Goal: Task Accomplishment & Management: Manage account settings

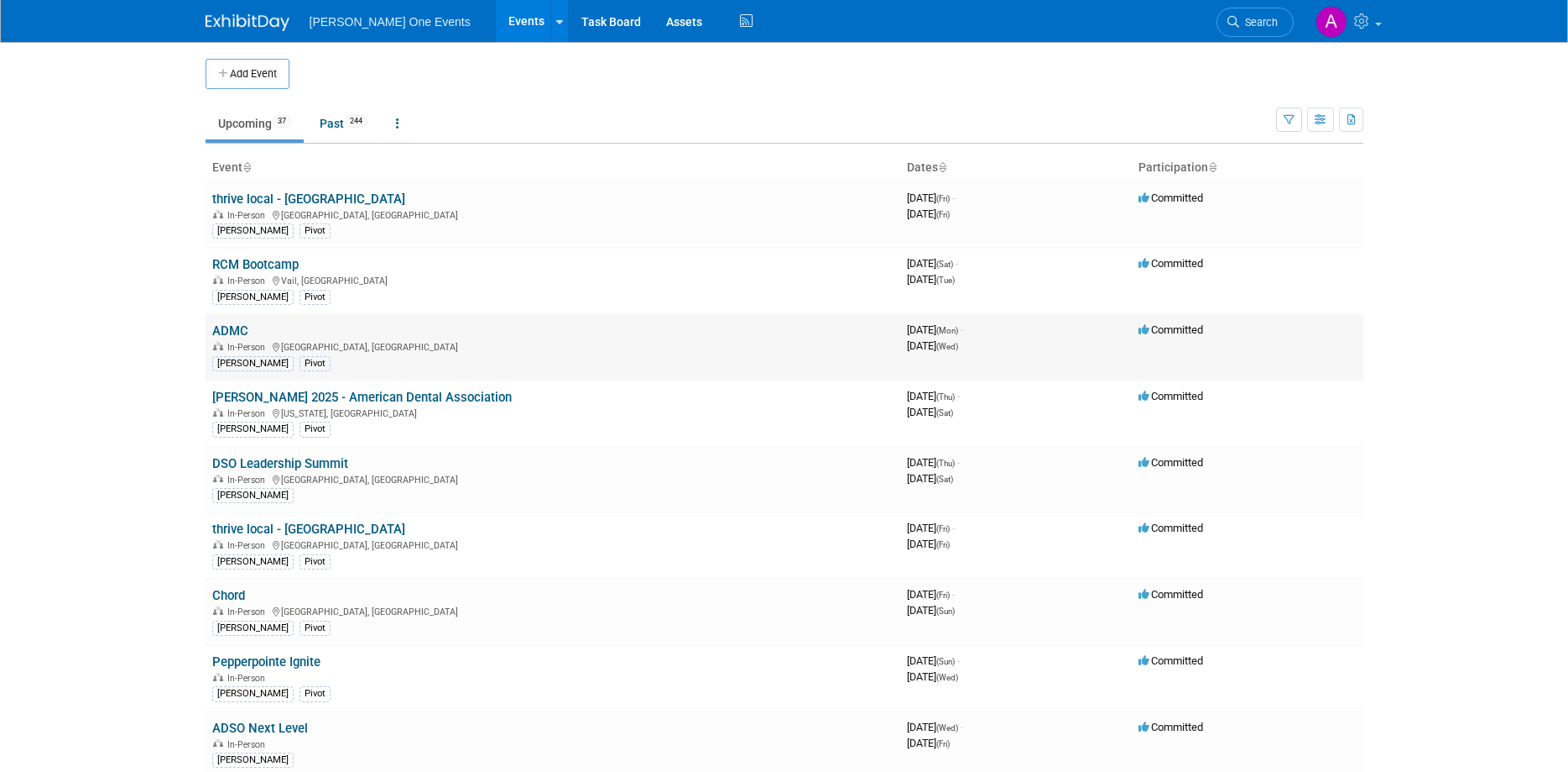
click at [225, 333] on link "ADMC" at bounding box center [230, 331] width 36 height 15
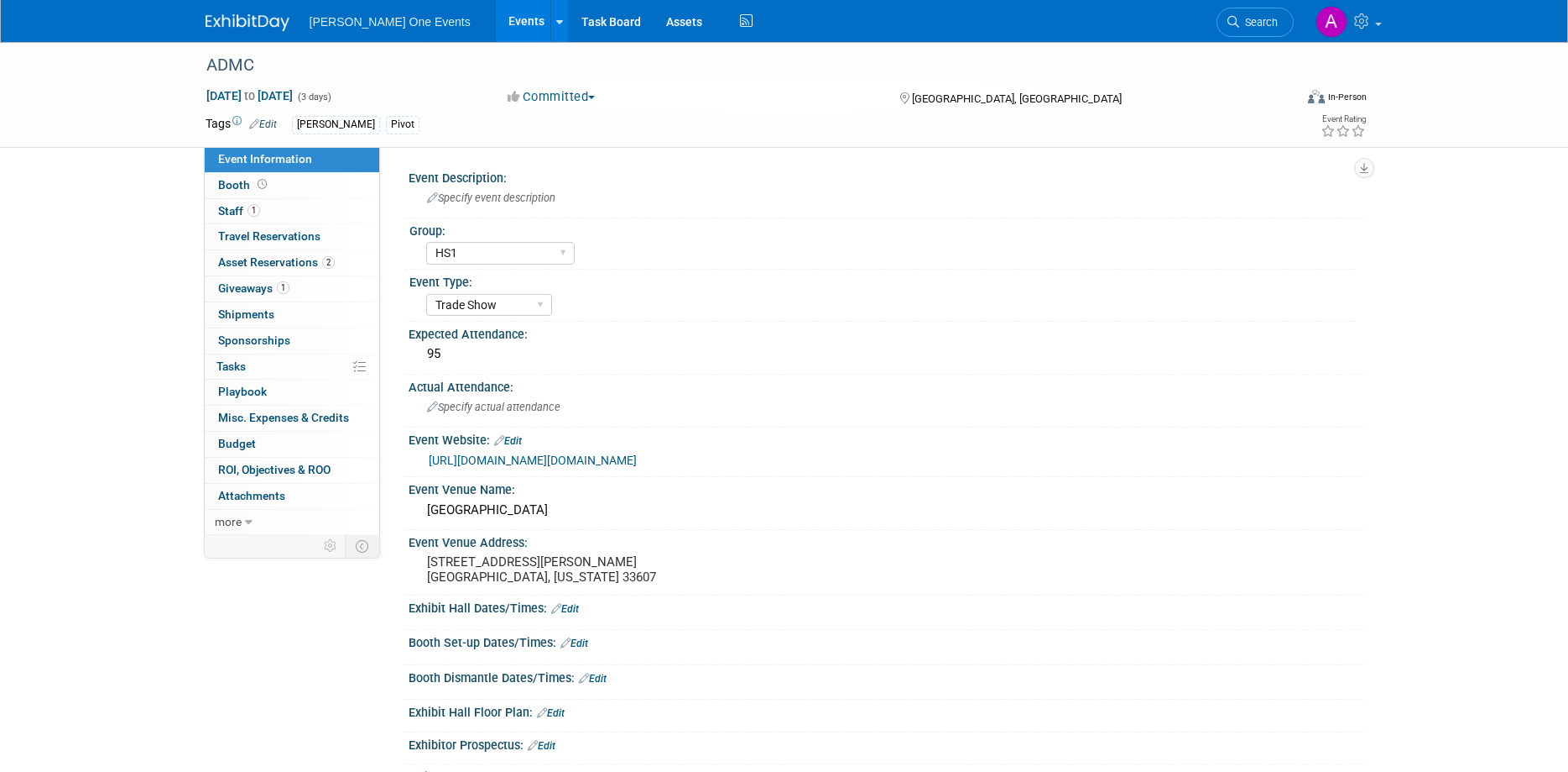
select select "HS1"
select select "Trade Show"
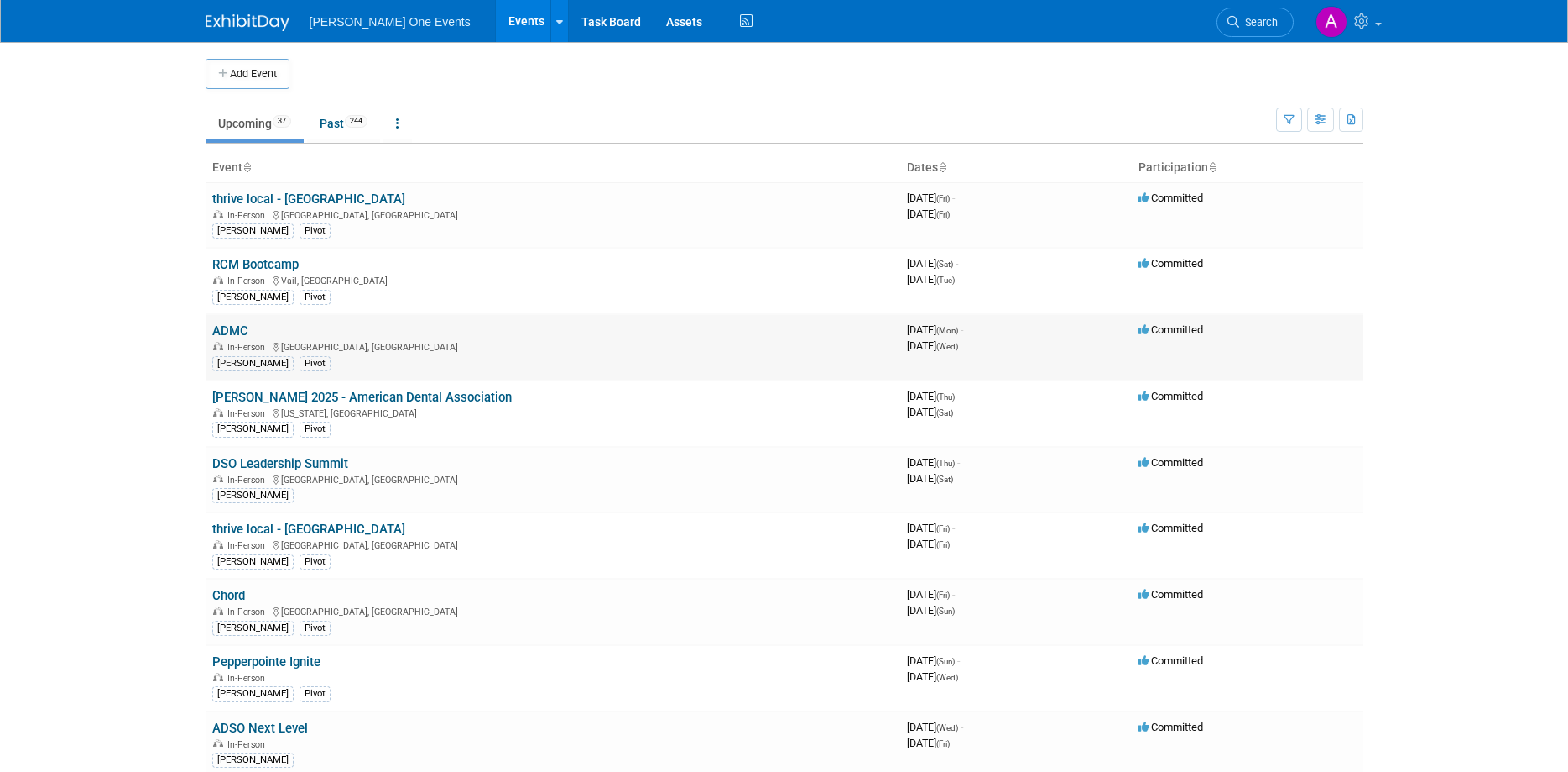
click at [232, 334] on link "ADMC" at bounding box center [230, 331] width 36 height 15
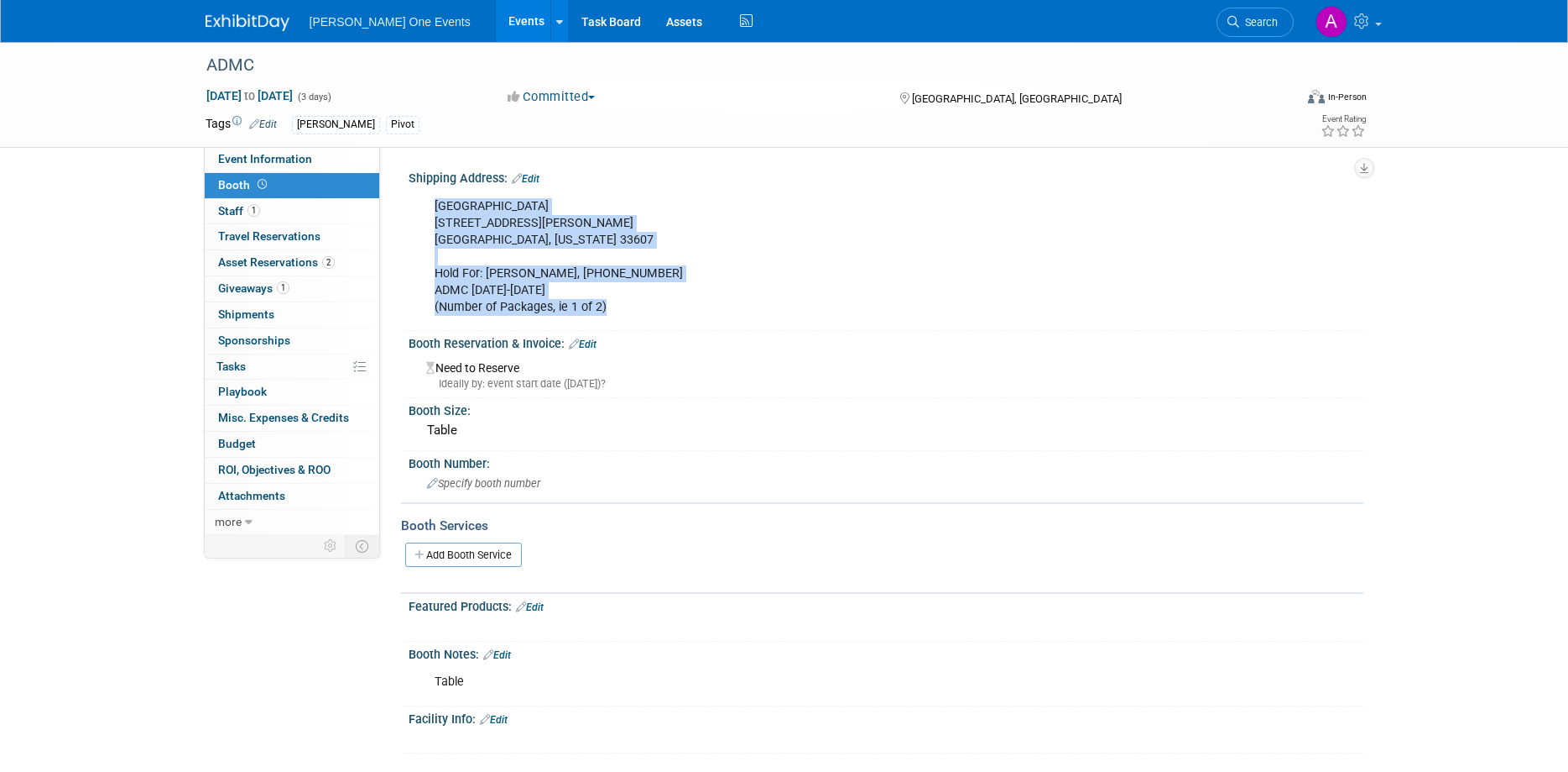
drag, startPoint x: 603, startPoint y: 310, endPoint x: 422, endPoint y: 207, distance: 208.3
click at [422, 207] on div "Renaissance Tampa Hotel International Plaza 4200 Jim Walter Blvd. Tampa, Florid…" at bounding box center [886, 255] width 955 height 141
copy div "Renaissance Tampa Hotel International Plaza 4200 Jim Walter Blvd. Tampa, Florid…"
click at [236, 272] on link "2 Asset Reservations 2" at bounding box center [291, 262] width 175 height 25
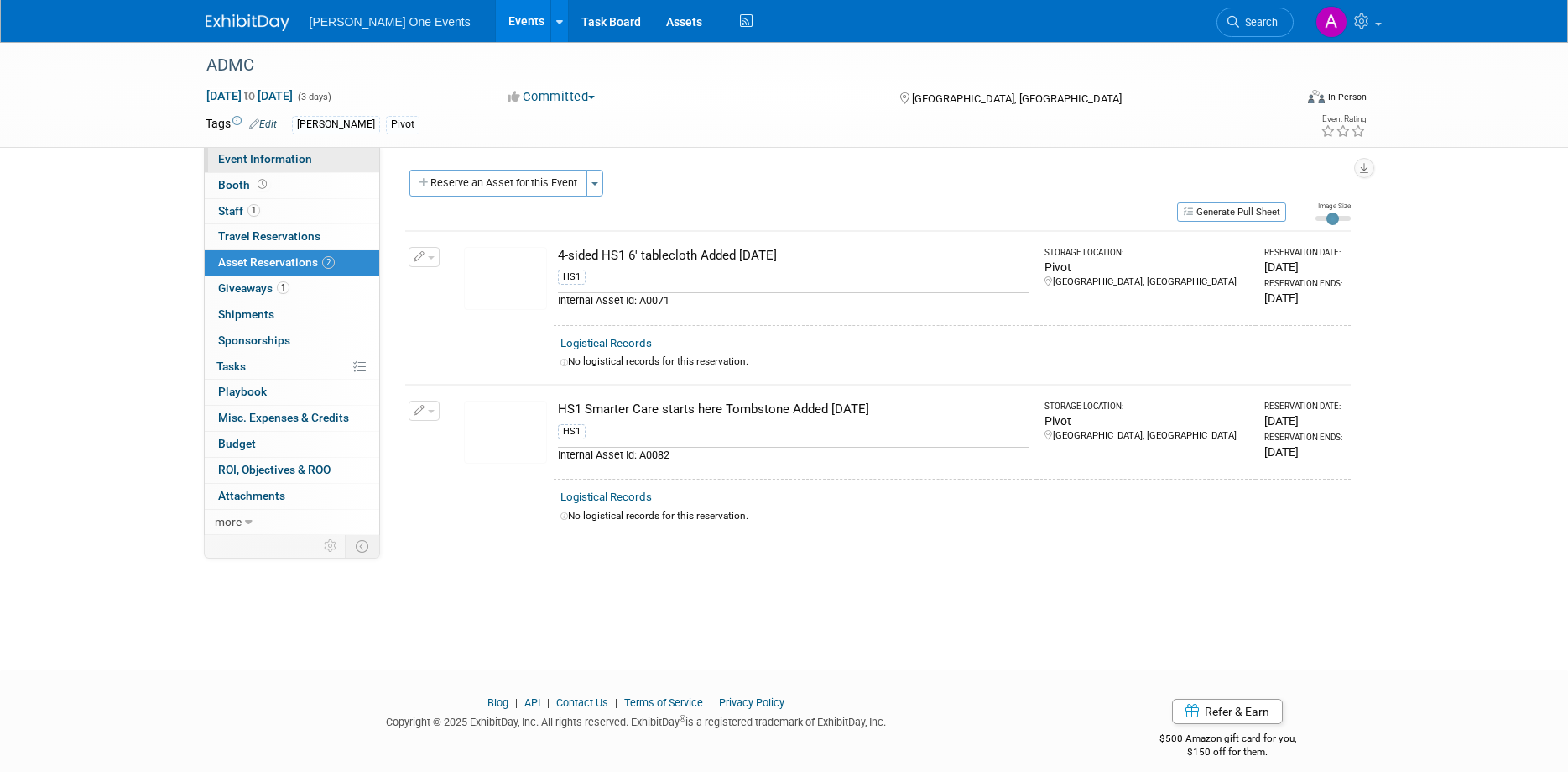
click at [230, 160] on span "Event Information" at bounding box center [265, 158] width 94 height 13
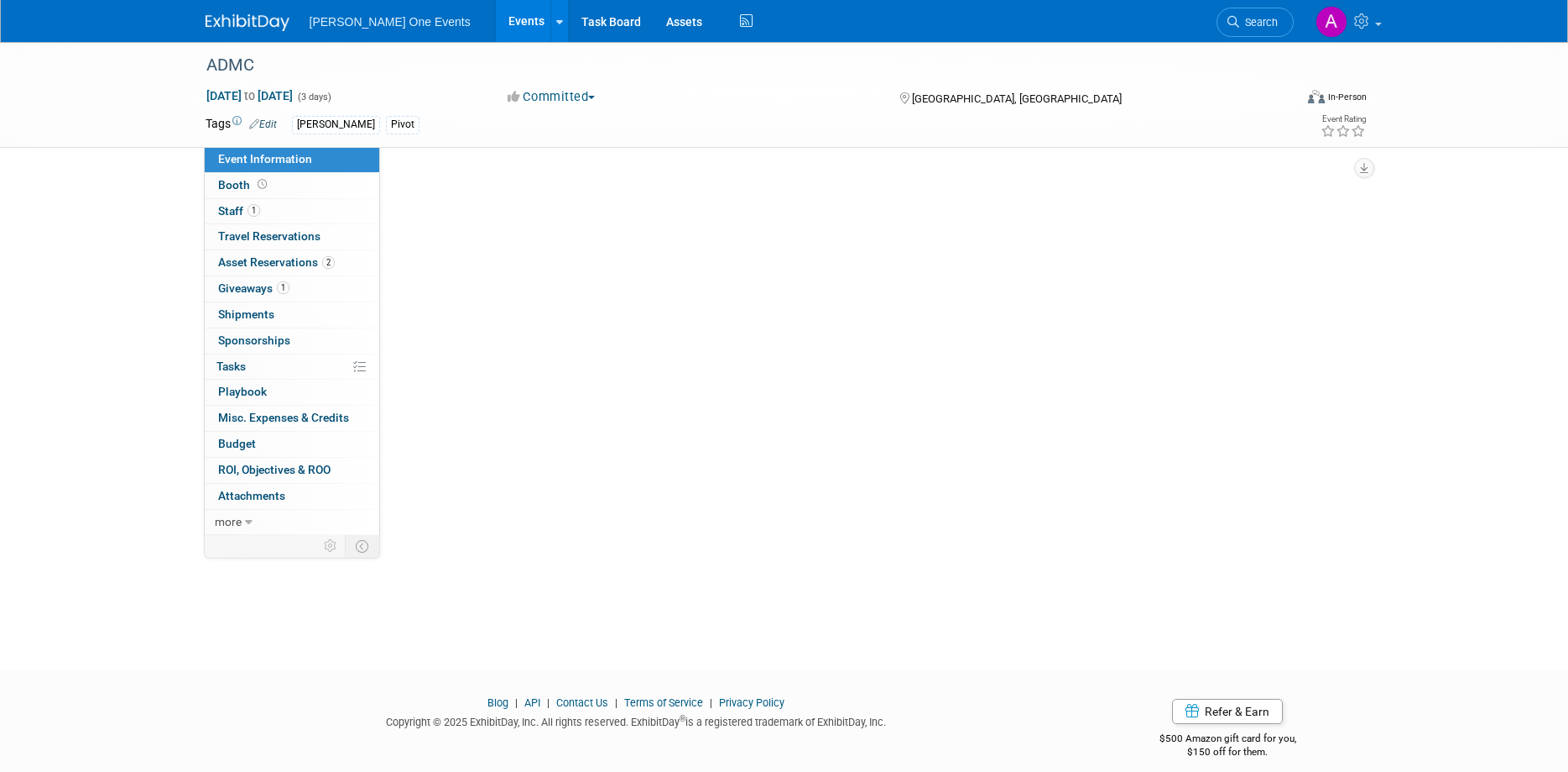
select select "HS1"
select select "Trade Show"
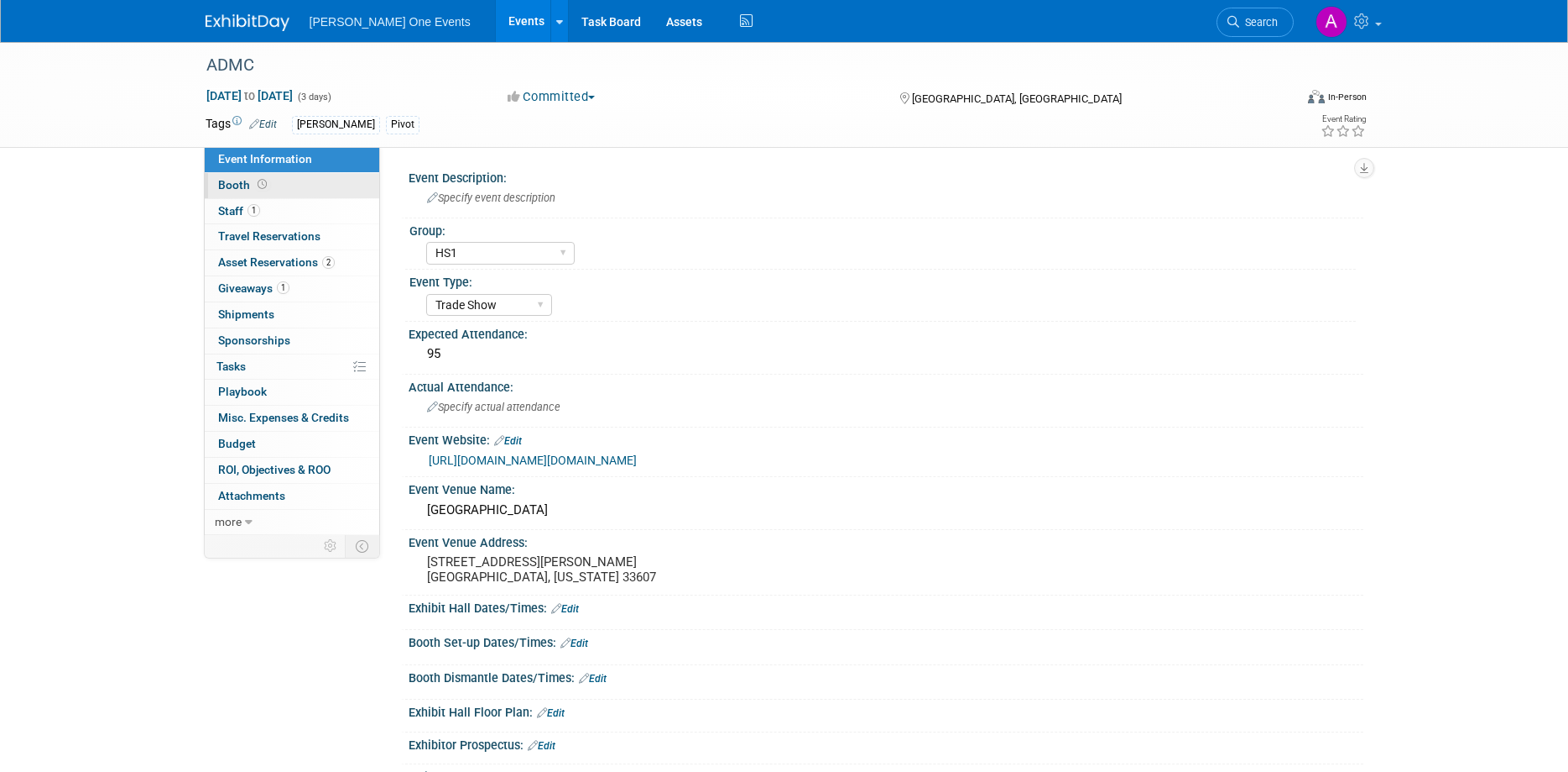
click at [258, 184] on icon at bounding box center [262, 184] width 9 height 9
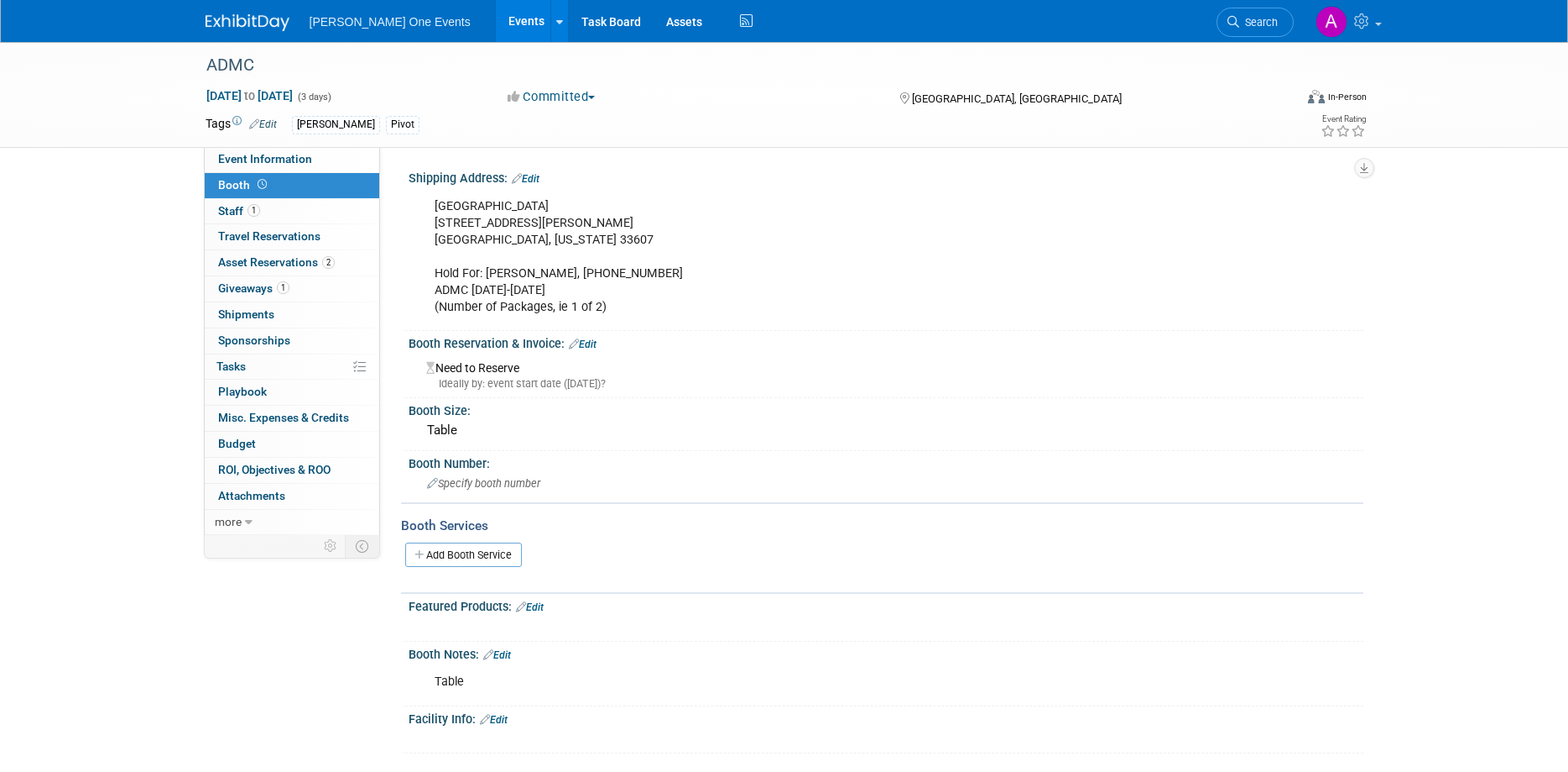
click at [581, 296] on div "Renaissance Tampa Hotel International Plaza 4200 Jim Walter Blvd. Tampa, Florid…" at bounding box center [800, 257] width 756 height 136
click at [551, 287] on div "Renaissance Tampa Hotel International Plaza 4200 Jim Walter Blvd. Tampa, Florid…" at bounding box center [800, 257] width 756 height 136
click at [482, 222] on div "Renaissance Tampa Hotel International Plaza 4200 Jim Walter Blvd. Tampa, Florid…" at bounding box center [800, 257] width 756 height 136
click at [507, 264] on div "Renaissance Tampa Hotel International Plaza 4200 Jim Walter Blvd. Tampa, Florid…" at bounding box center [800, 257] width 756 height 136
click at [501, 260] on div "Renaissance Tampa Hotel International Plaza 4200 Jim Walter Blvd. Tampa, Florid…" at bounding box center [800, 257] width 756 height 136
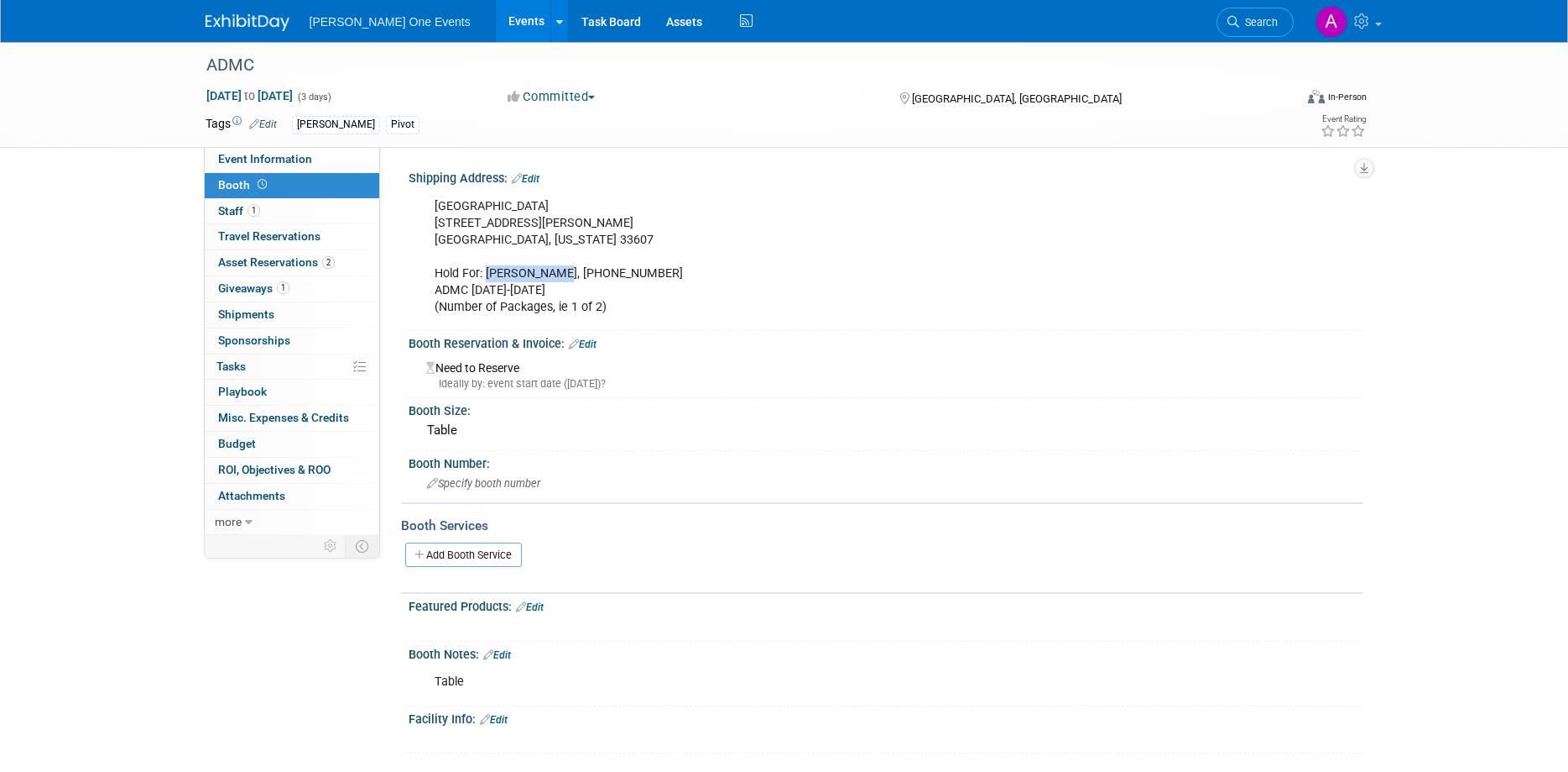
drag, startPoint x: 553, startPoint y: 276, endPoint x: 486, endPoint y: 278, distance: 67.0
click at [486, 278] on div "Renaissance Tampa Hotel International Plaza 4200 Jim Walter Blvd. Tampa, Florid…" at bounding box center [800, 257] width 756 height 136
copy div "[PERSON_NAME]"
click at [478, 189] on div "Renaissance Tampa Hotel International Plaza 4200 Jim Walter Blvd. Tampa, Florid…" at bounding box center [884, 189] width 934 height 8
drag, startPoint x: 644, startPoint y: 204, endPoint x: 438, endPoint y: 209, distance: 206.1
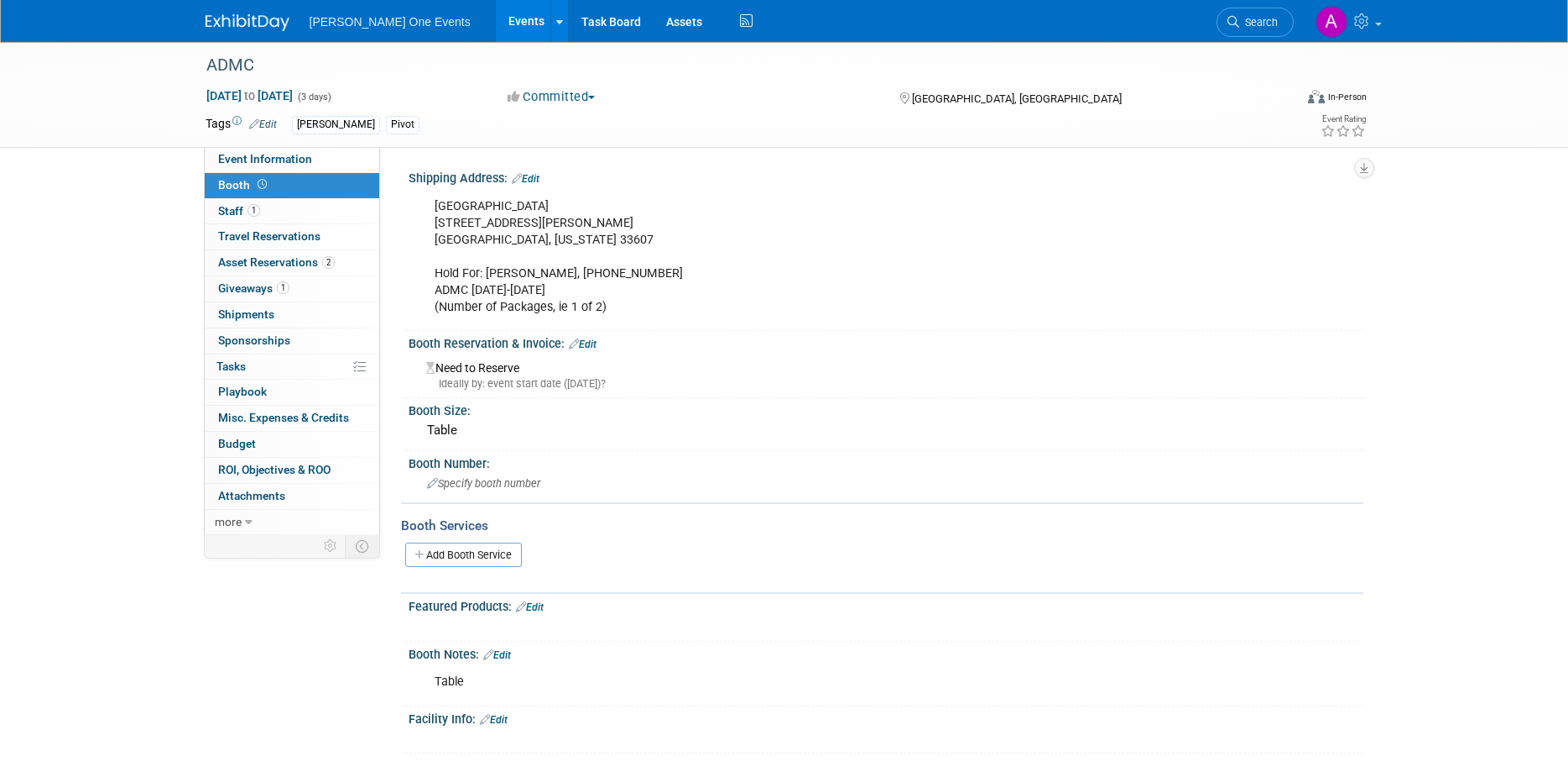
click at [438, 209] on div "Renaissance Tampa Hotel International Plaza 4200 Jim Walter Blvd. Tampa, Florid…" at bounding box center [800, 257] width 756 height 136
click at [596, 200] on div "Renaissance Tampa Hotel International Plaza 4200 Jim Walter Blvd. Tampa, Florid…" at bounding box center [800, 257] width 756 height 136
drag, startPoint x: 576, startPoint y: 209, endPoint x: 430, endPoint y: 205, distance: 146.1
click at [430, 205] on div "Renaissance Tampa Hotel International Plaza 4200 Jim Walter Blvd. Tampa, Florid…" at bounding box center [800, 257] width 756 height 136
copy div "Renaissance Tampa Hotel"
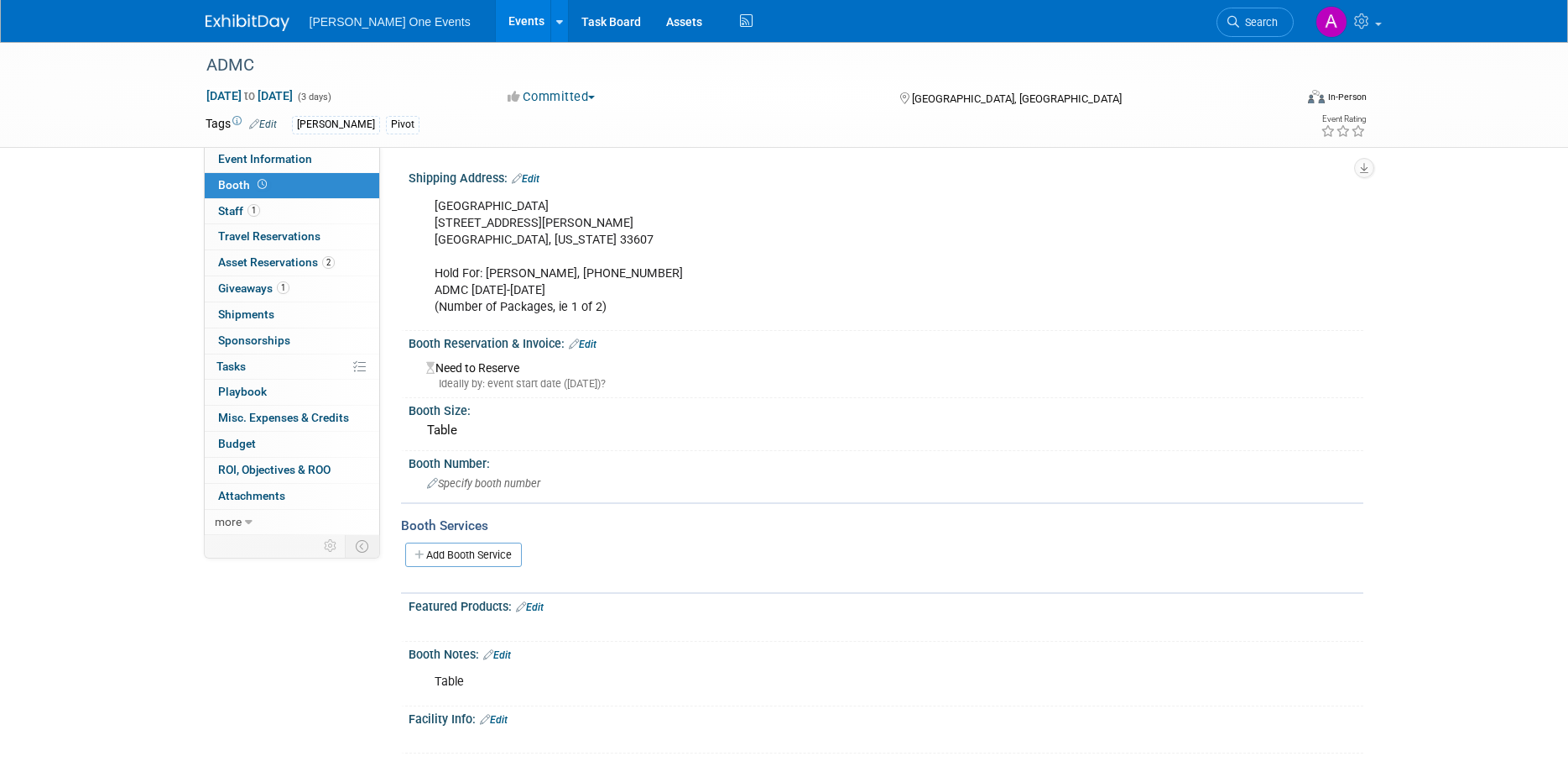
click at [455, 226] on div "Renaissance Tampa Hotel International Plaza 4200 Jim Walter Blvd. Tampa, Florid…" at bounding box center [800, 257] width 756 height 136
copy br
click at [254, 307] on link "0 Shipments 0" at bounding box center [291, 315] width 175 height 25
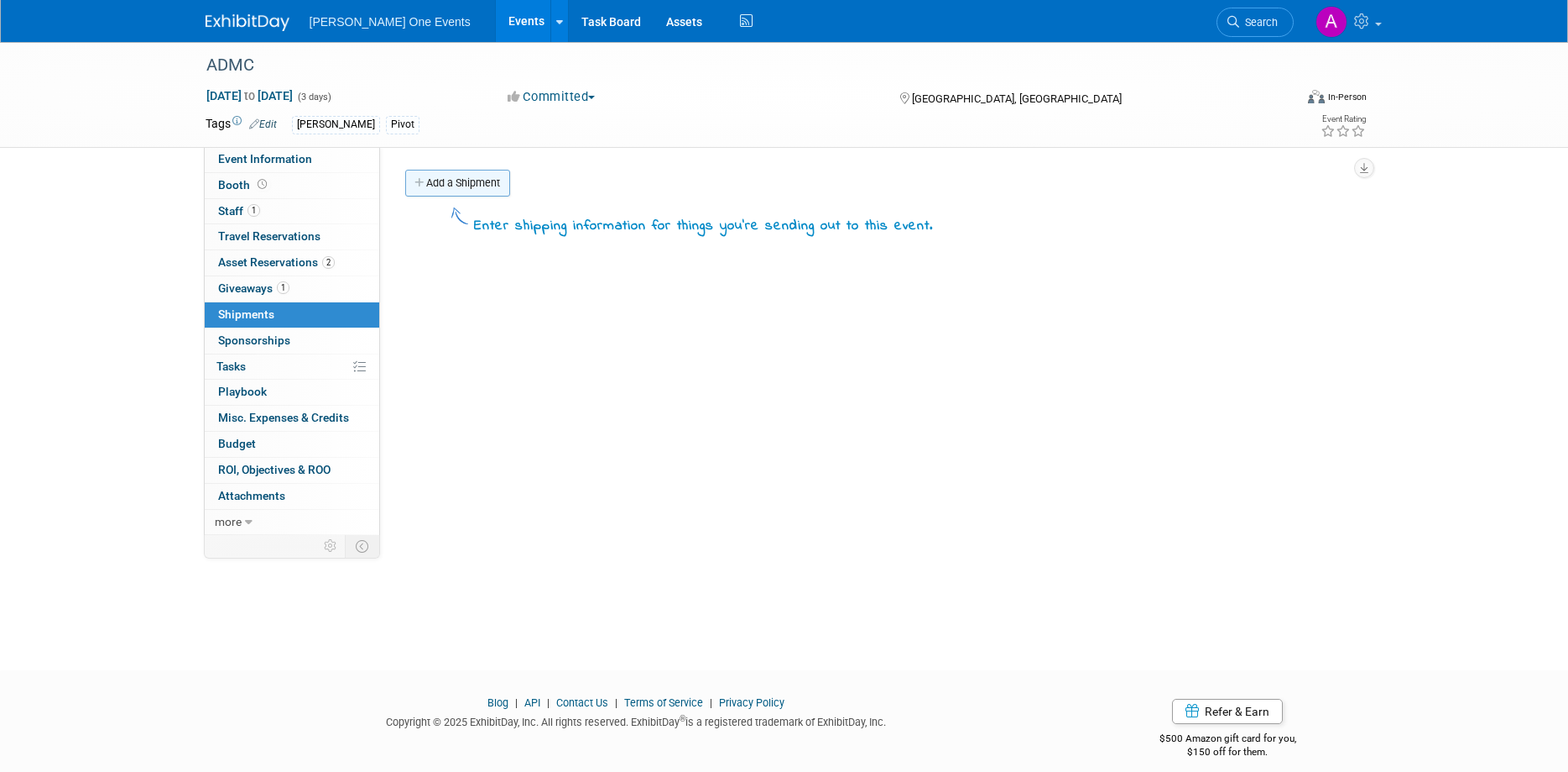
click at [470, 190] on link "Add a Shipment" at bounding box center [458, 183] width 105 height 27
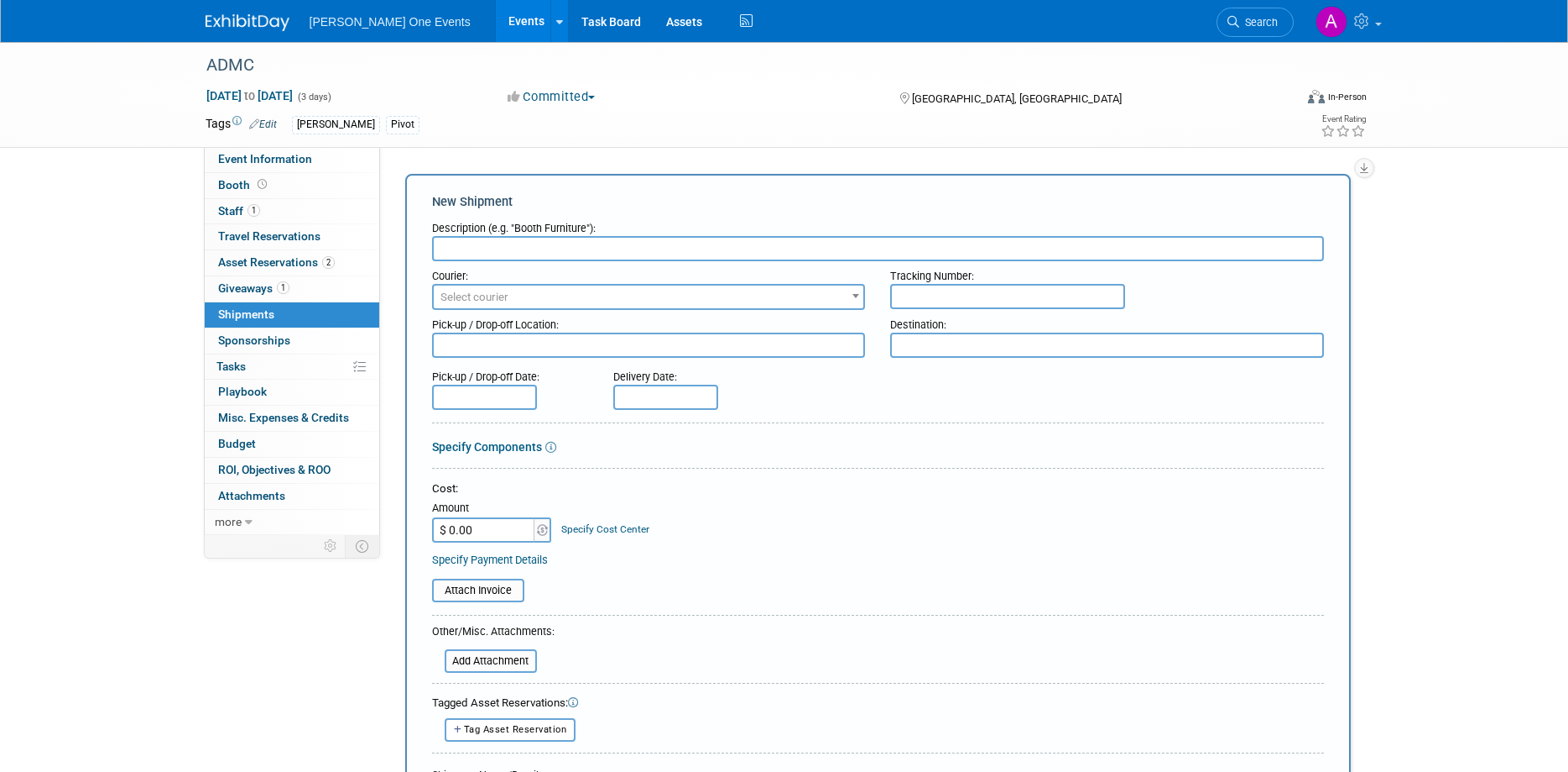
click at [453, 259] on input "text" at bounding box center [878, 248] width 892 height 25
type input "Booth properties"
click at [513, 283] on div "Courier:" at bounding box center [649, 273] width 434 height 23
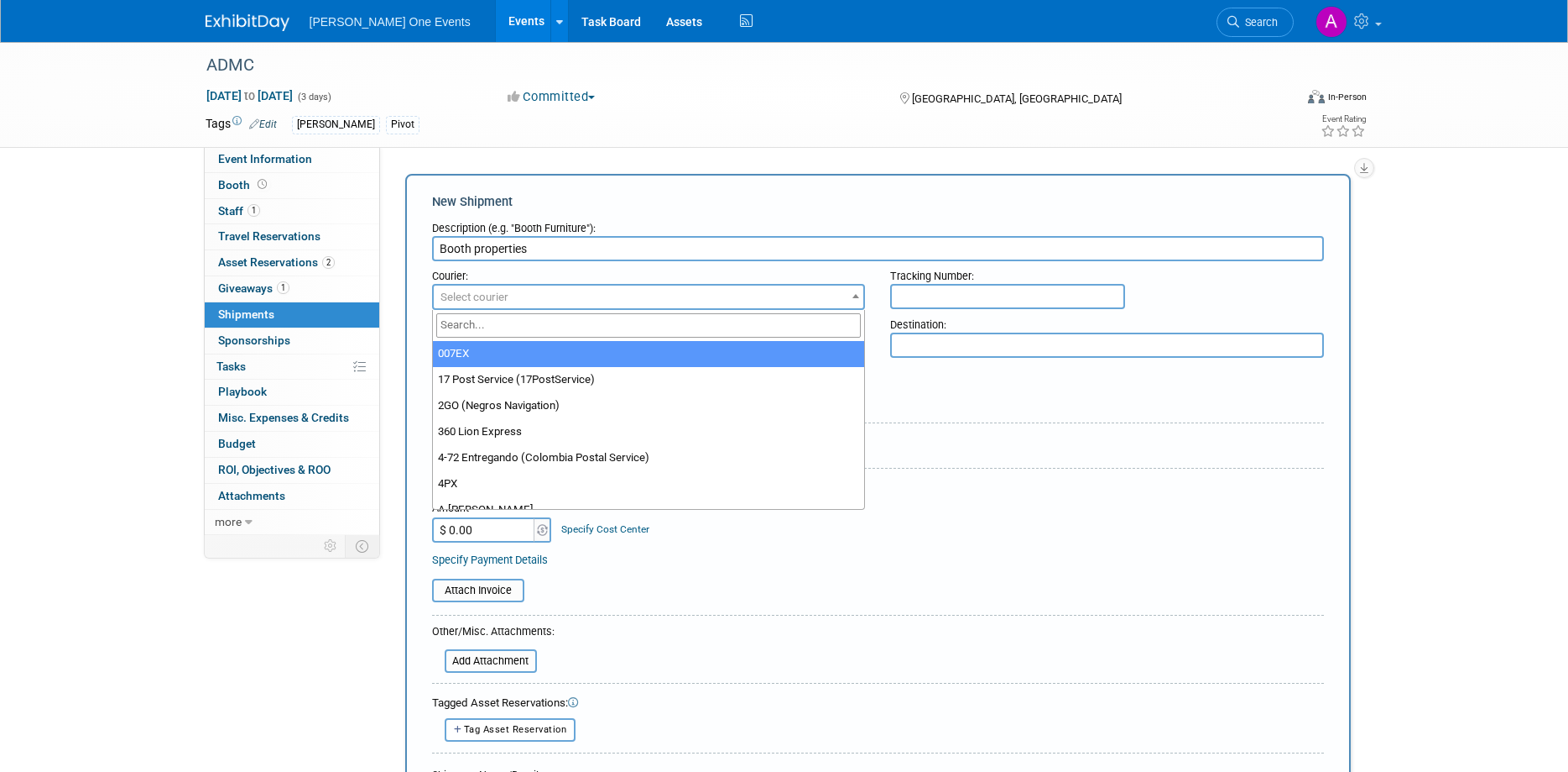
click at [513, 292] on span "Select courier" at bounding box center [649, 297] width 431 height 24
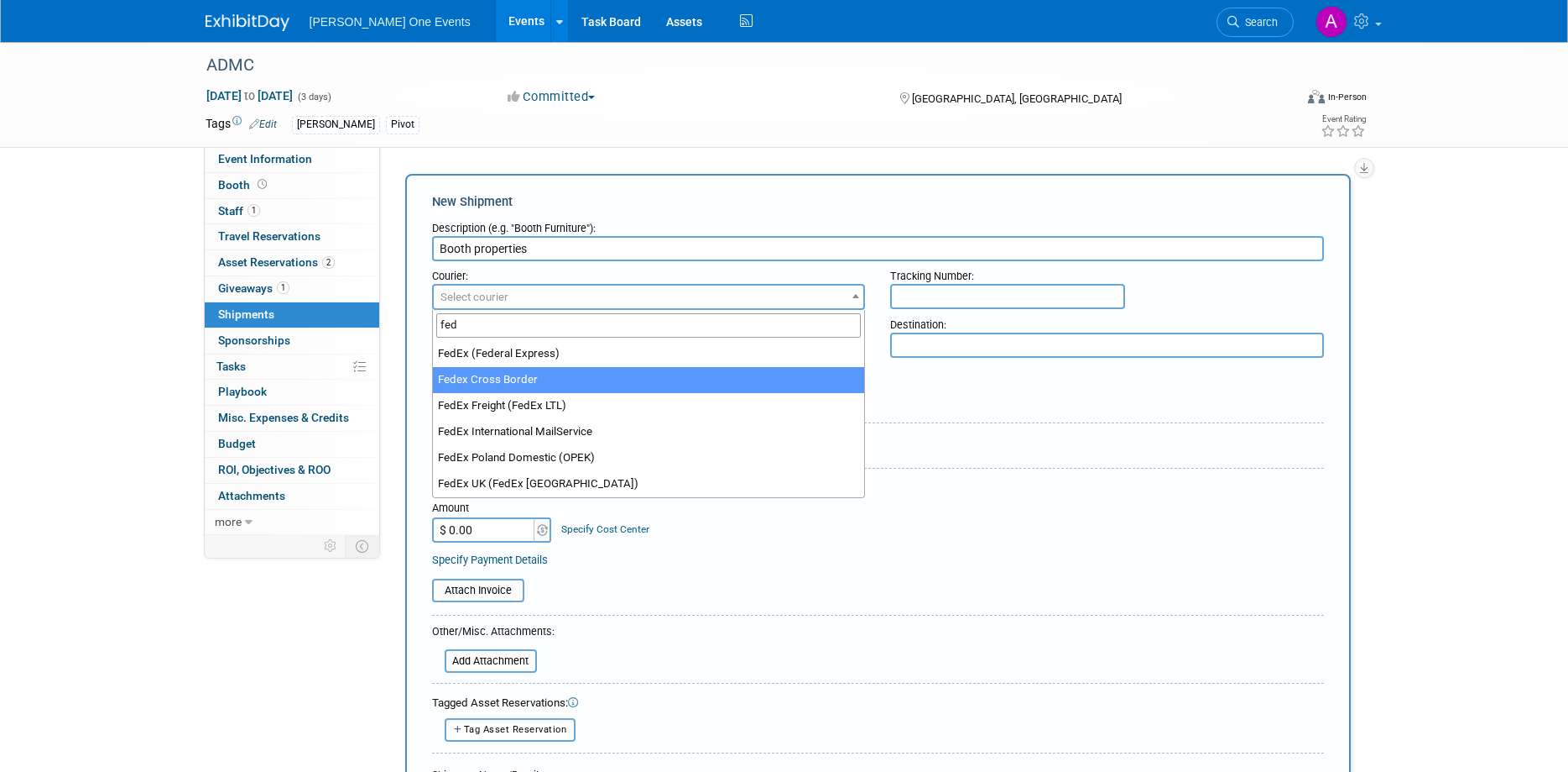
type input "fed"
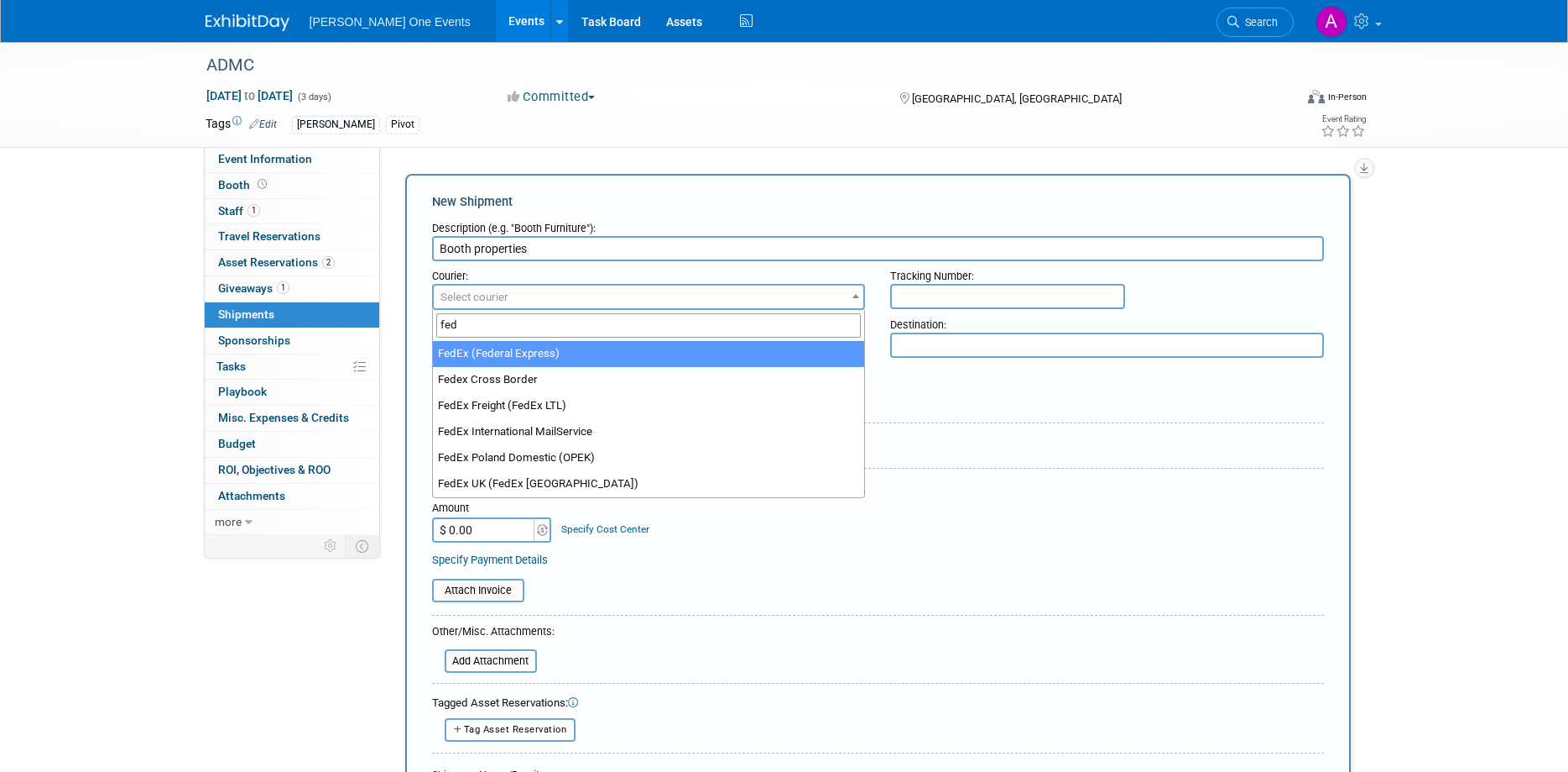
select select "206"
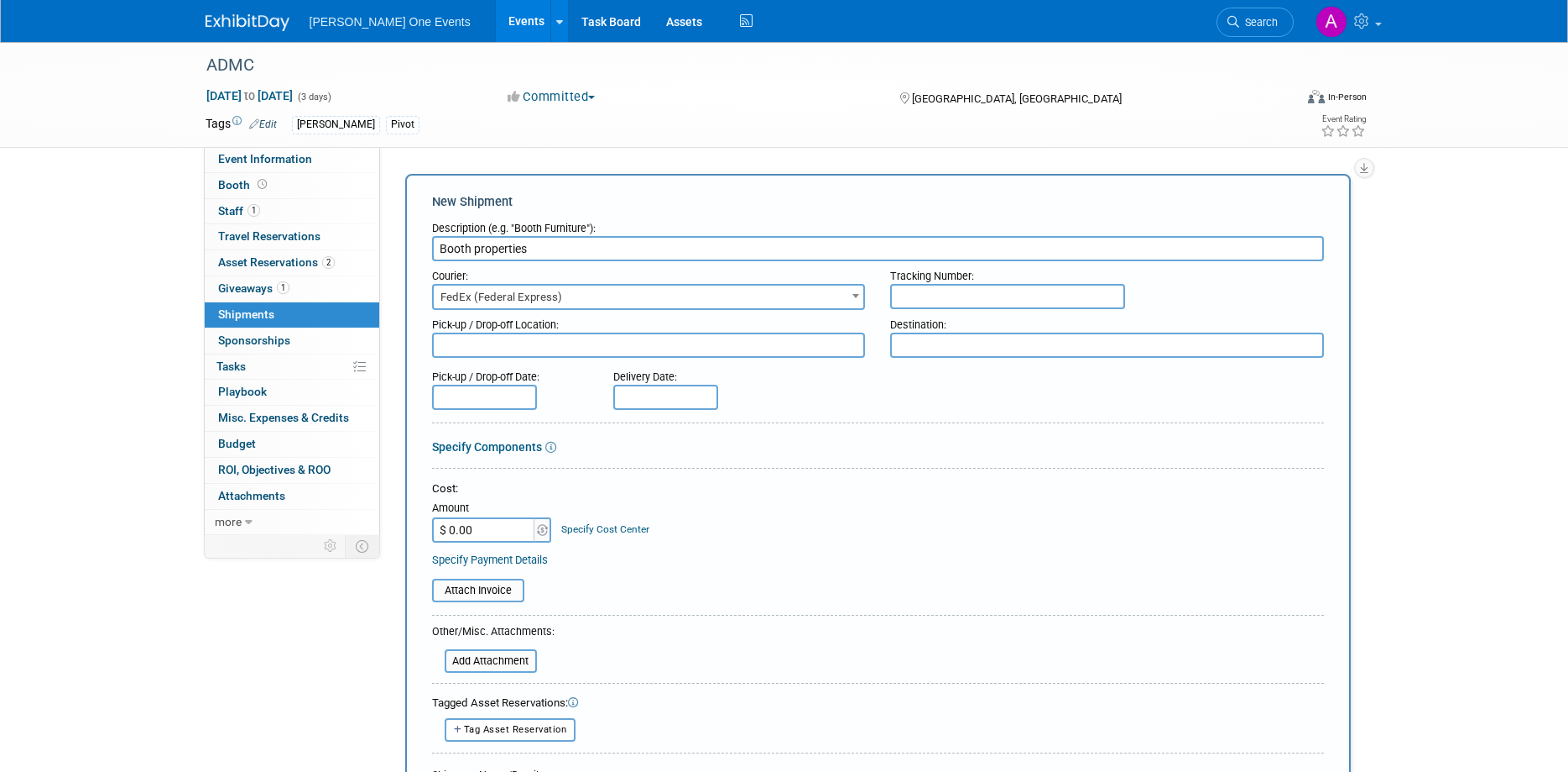
click at [1047, 292] on input "text" at bounding box center [1007, 296] width 235 height 25
click at [1091, 299] on input "text" at bounding box center [1007, 296] width 235 height 25
paste input "884979402280"
type input "884979402280"
click at [811, 503] on div "Cost: Amount $ 0.00 Specify Cost Center Cost Center -- Not Specified -- Canada …" at bounding box center [878, 511] width 892 height 61
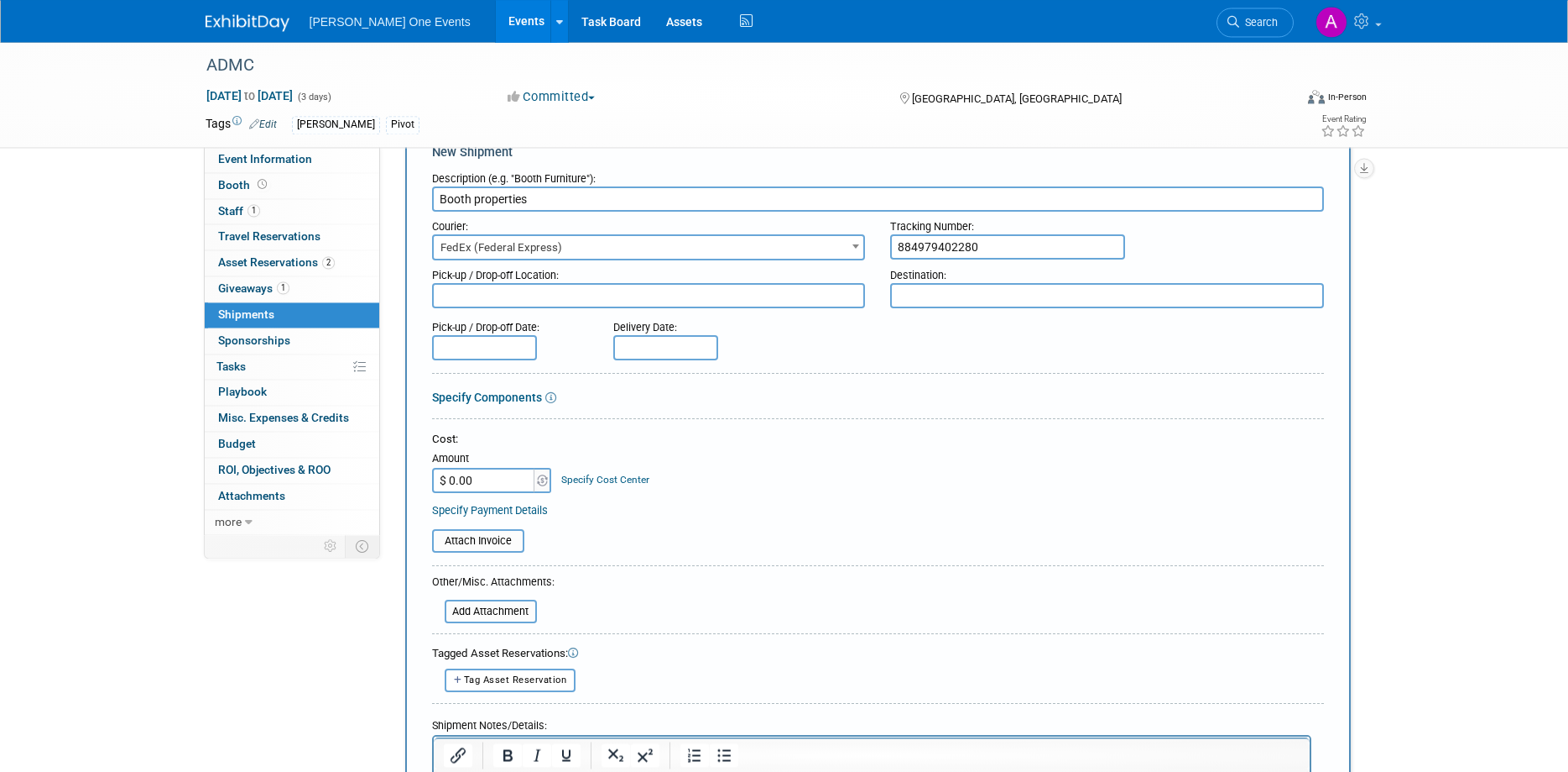
scroll to position [86, 0]
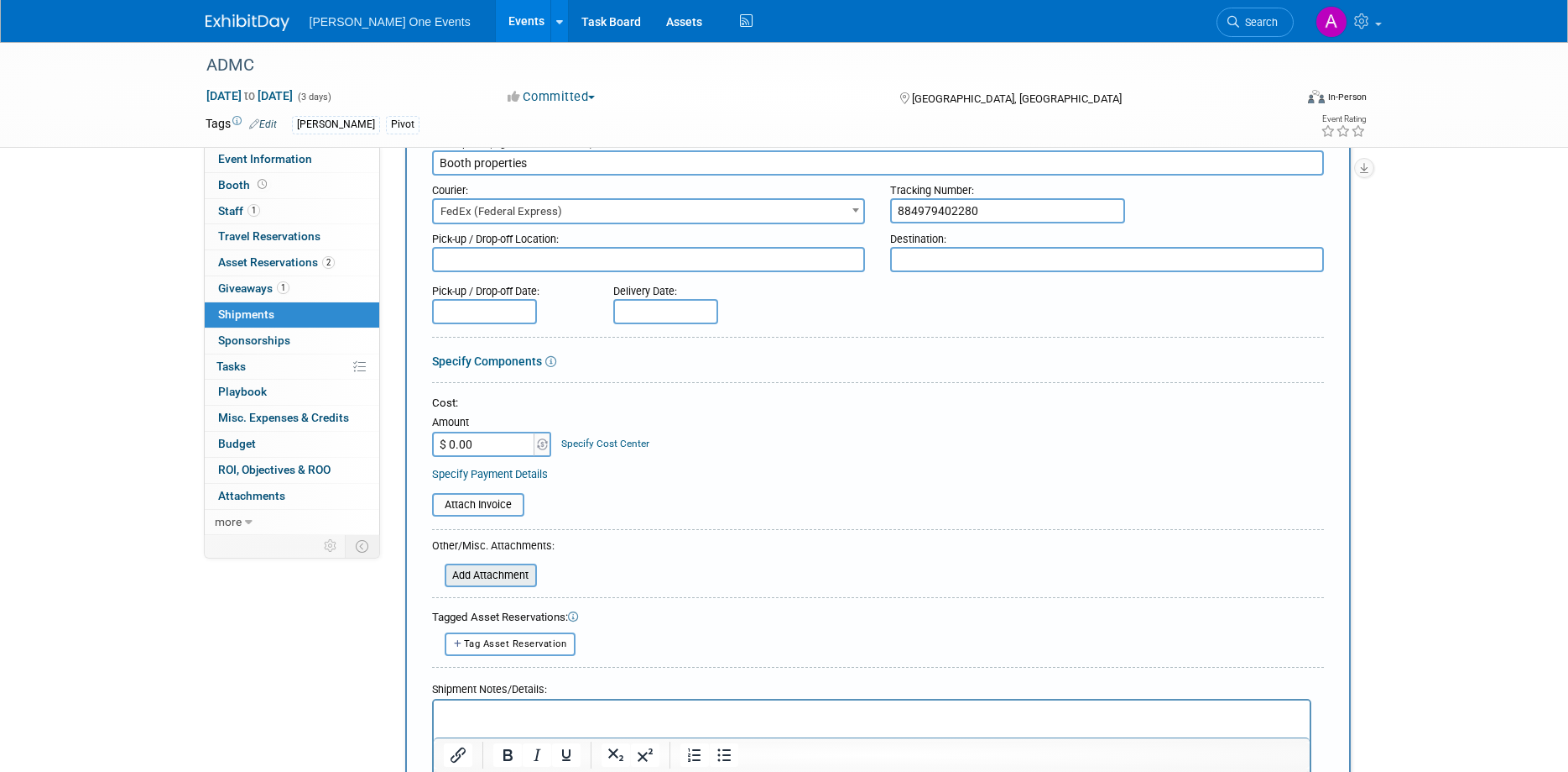
click at [502, 565] on input "file" at bounding box center [435, 574] width 199 height 20
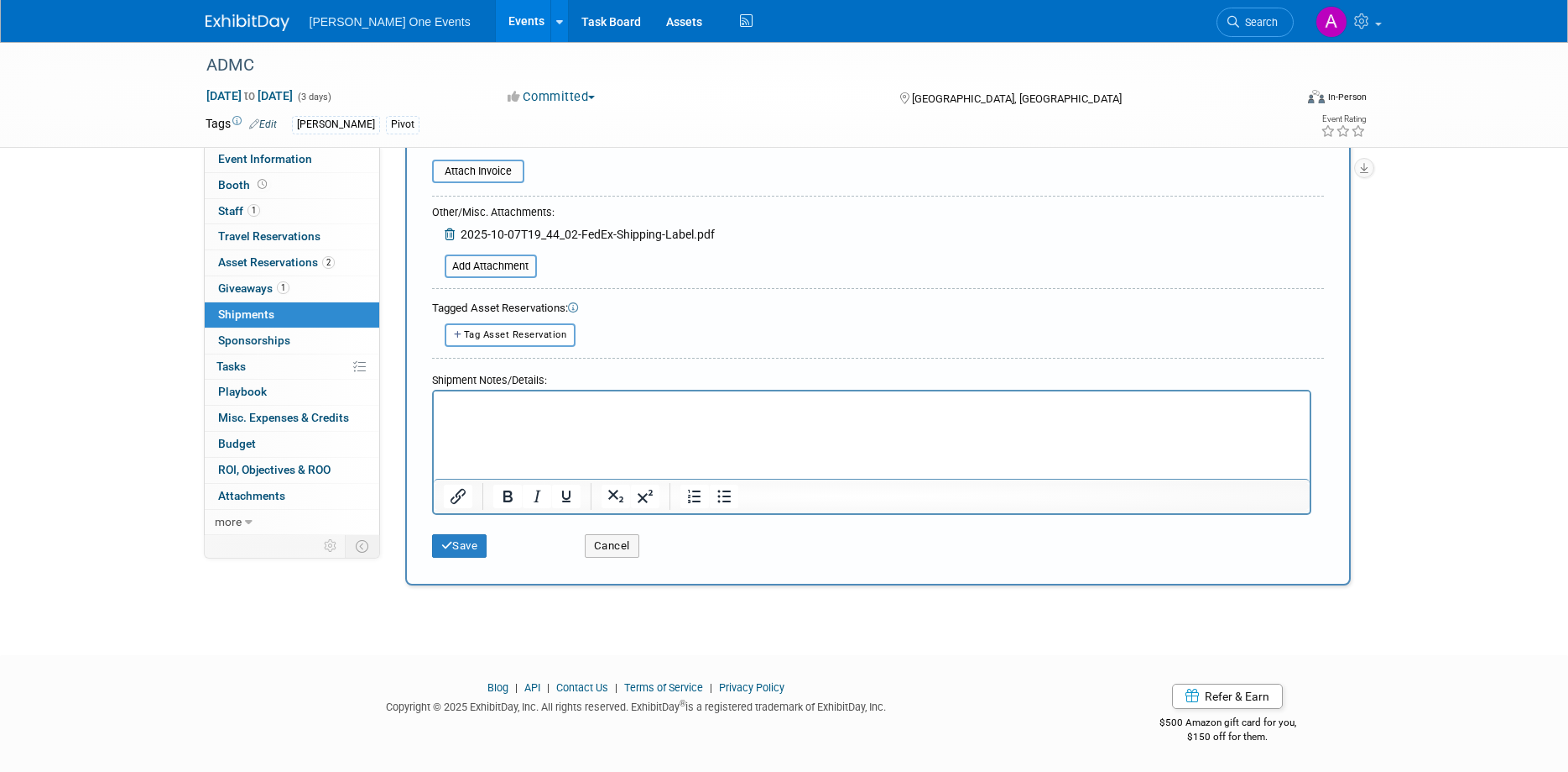
drag, startPoint x: 521, startPoint y: 441, endPoint x: 523, endPoint y: 417, distance: 24.1
click at [522, 420] on html at bounding box center [871, 412] width 876 height 45
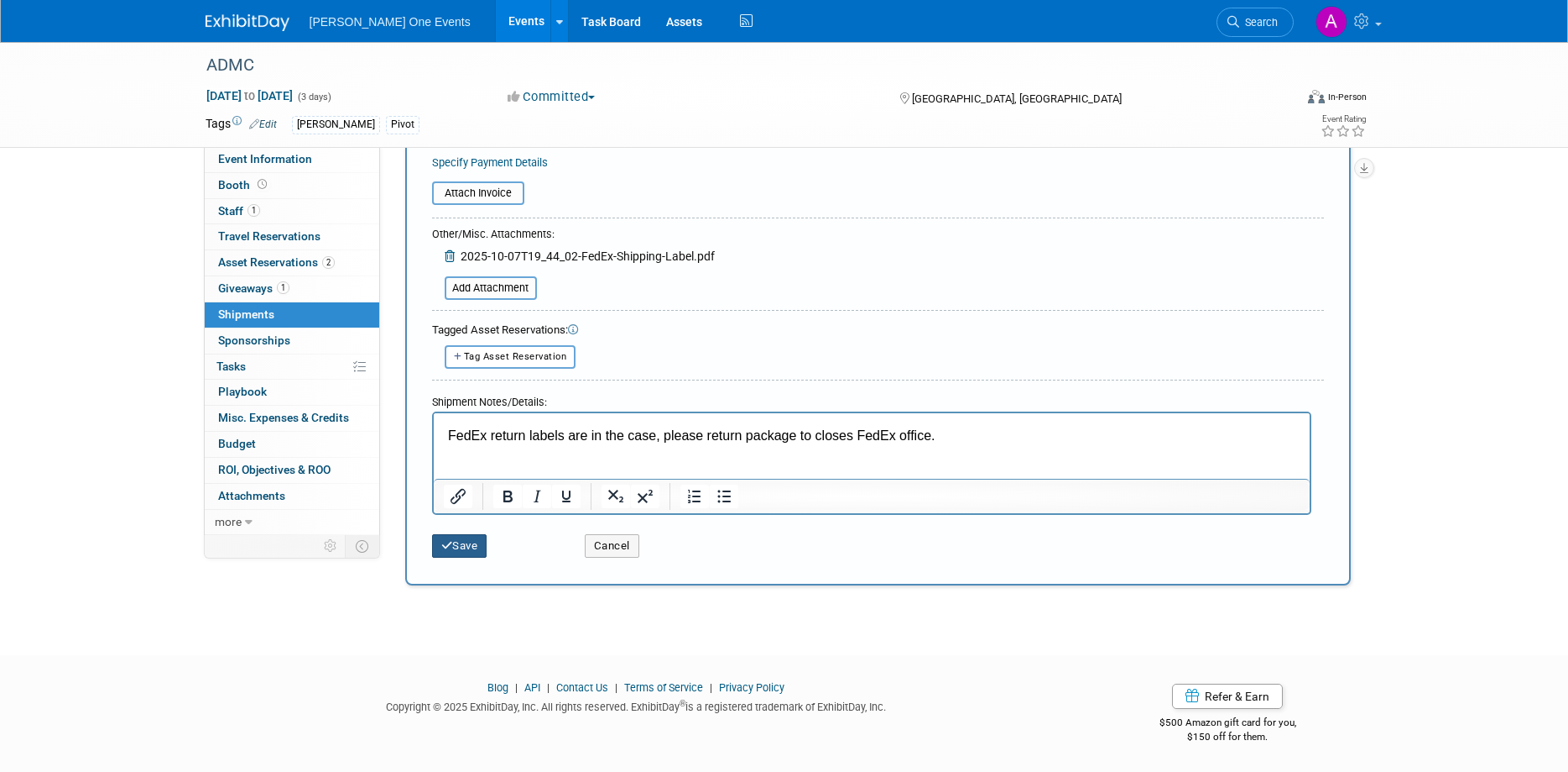
click at [446, 549] on icon "submit" at bounding box center [446, 545] width 12 height 11
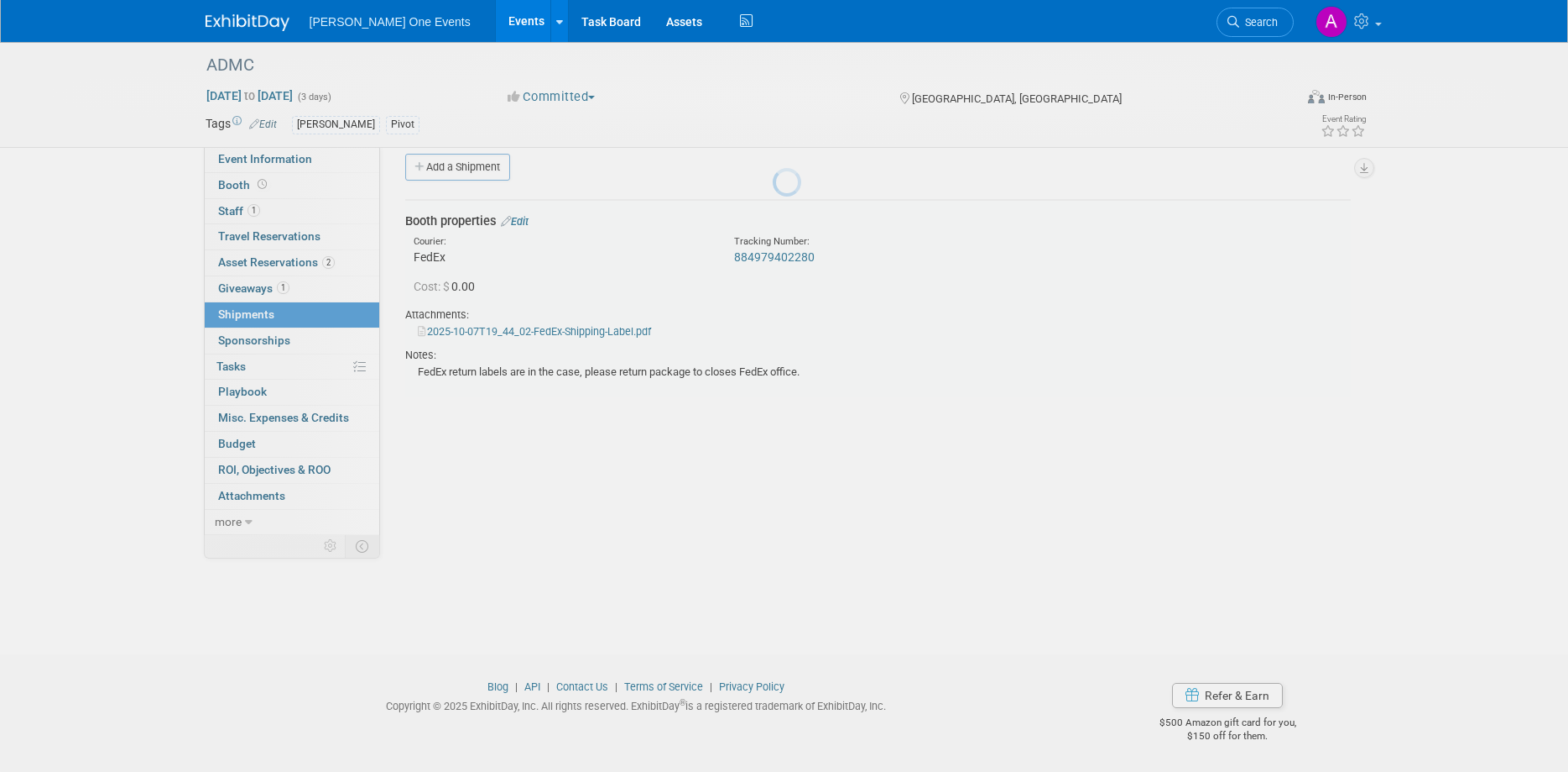
scroll to position [16, 0]
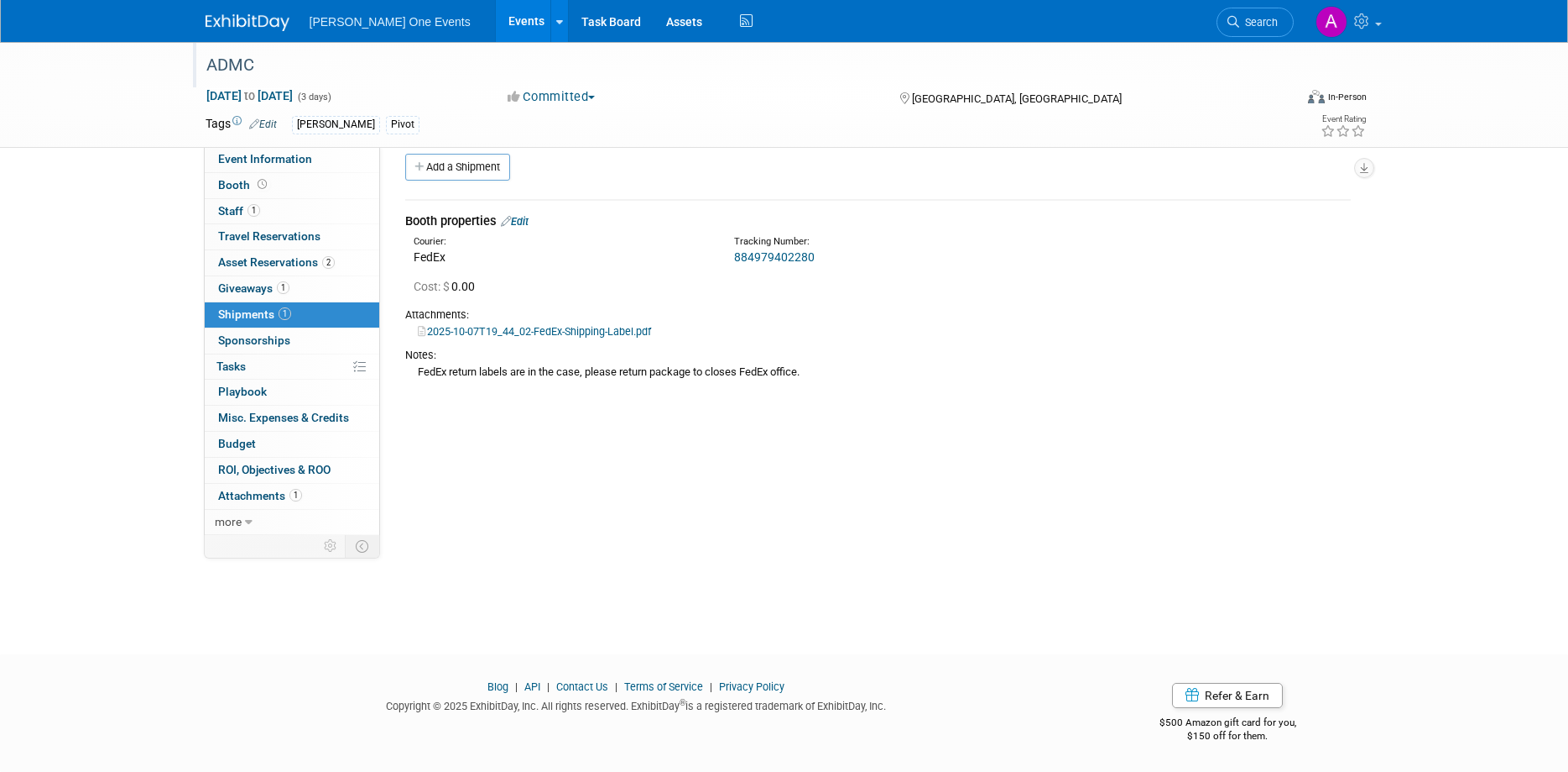
click at [209, 71] on div "ADMC" at bounding box center [734, 66] width 1068 height 30
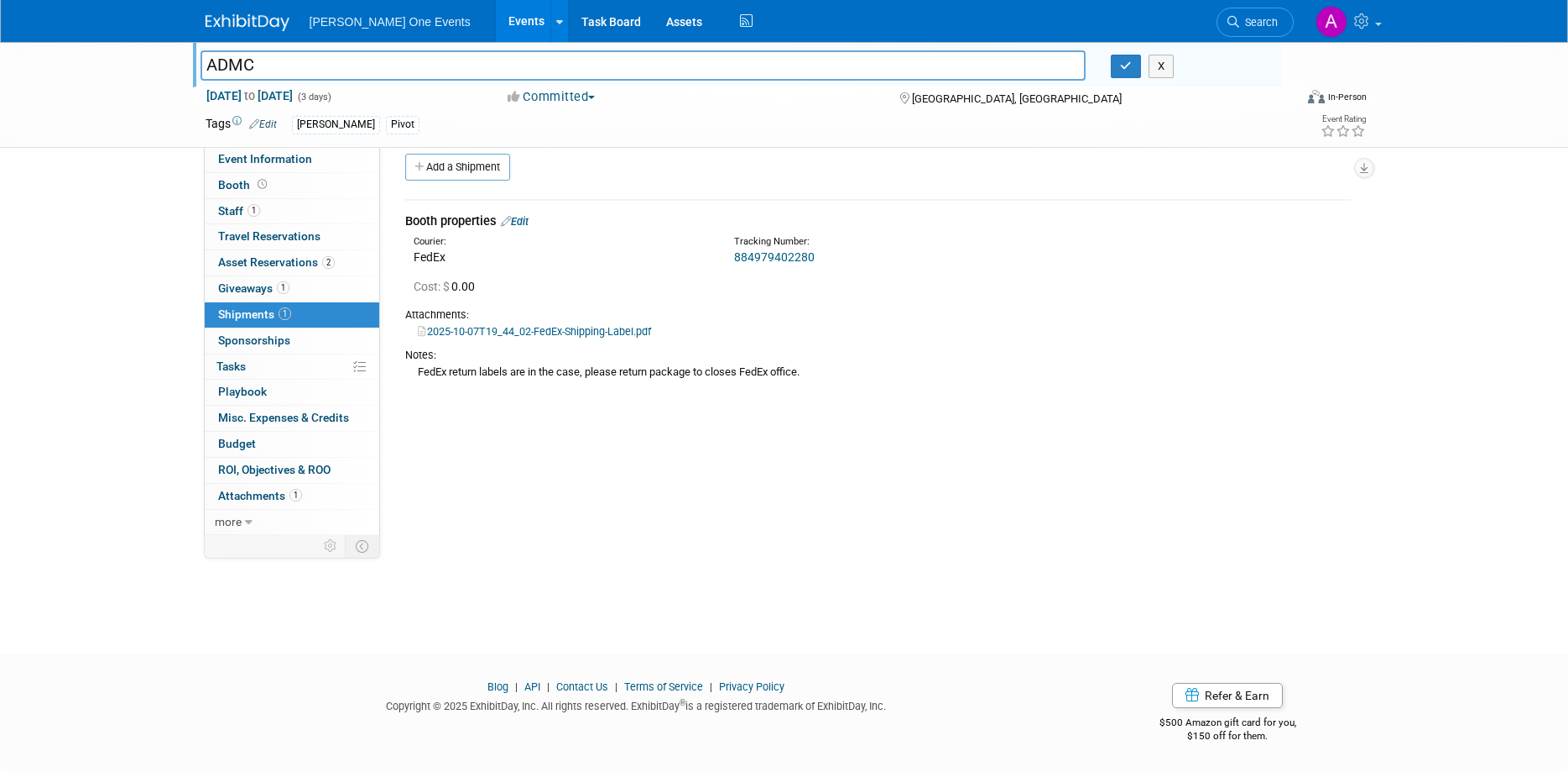
click at [260, 17] on img at bounding box center [247, 22] width 84 height 17
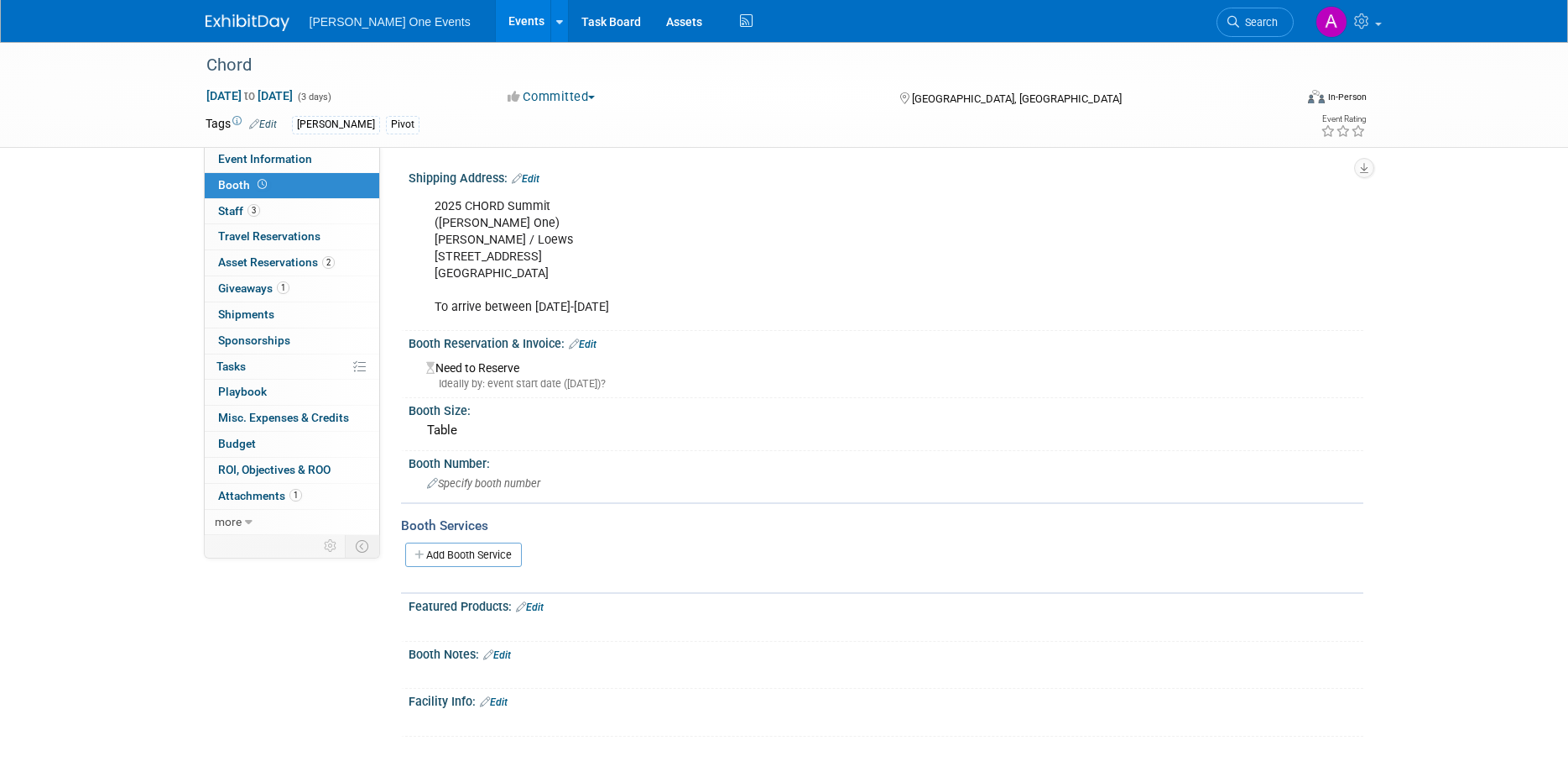
click at [557, 271] on div "2025 CHORD Summit (Henry Schein One) Taneka Benjamin / Loews 2100 West End Aven…" at bounding box center [800, 257] width 756 height 136
click at [557, 271] on div "2025 CHORD Summit ([PERSON_NAME] One) [PERSON_NAME] / Loews [STREET_ADDRESS] To…" at bounding box center [800, 257] width 756 height 136
click at [555, 277] on div "2025 CHORD Summit ([PERSON_NAME] One) [PERSON_NAME] / Loews [STREET_ADDRESS] To…" at bounding box center [800, 257] width 756 height 136
drag, startPoint x: 556, startPoint y: 274, endPoint x: 434, endPoint y: 213, distance: 136.4
click at [434, 213] on div "2025 CHORD Summit ([PERSON_NAME] One) [PERSON_NAME] / Loews [STREET_ADDRESS] To…" at bounding box center [800, 257] width 756 height 136
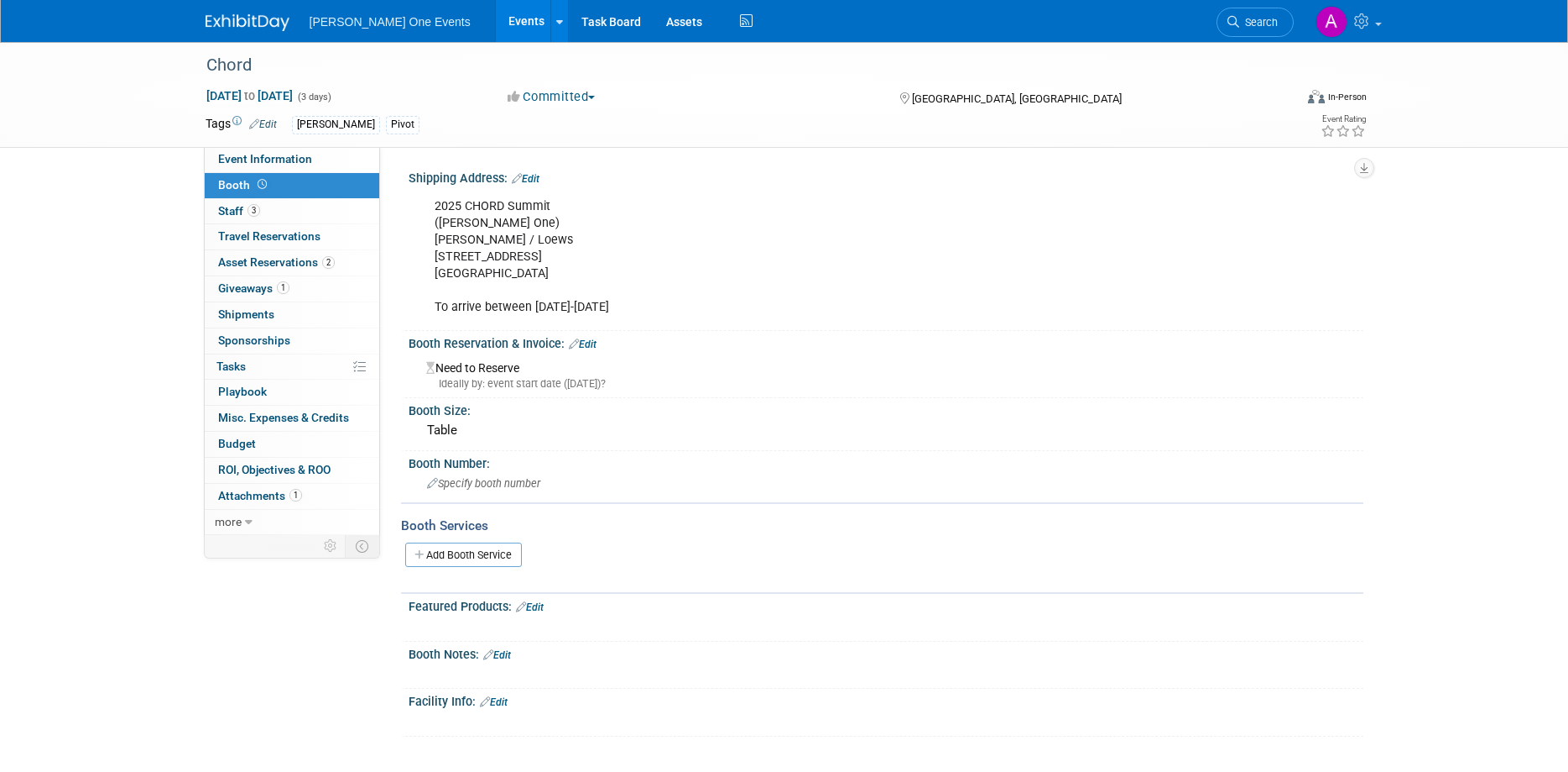
copy div "2025 CHORD Summit (Henry Schein One) Taneka Benjamin / Loews 2100 West End Aven…"
click at [274, 270] on link "2 Asset Reservations 2" at bounding box center [291, 262] width 175 height 25
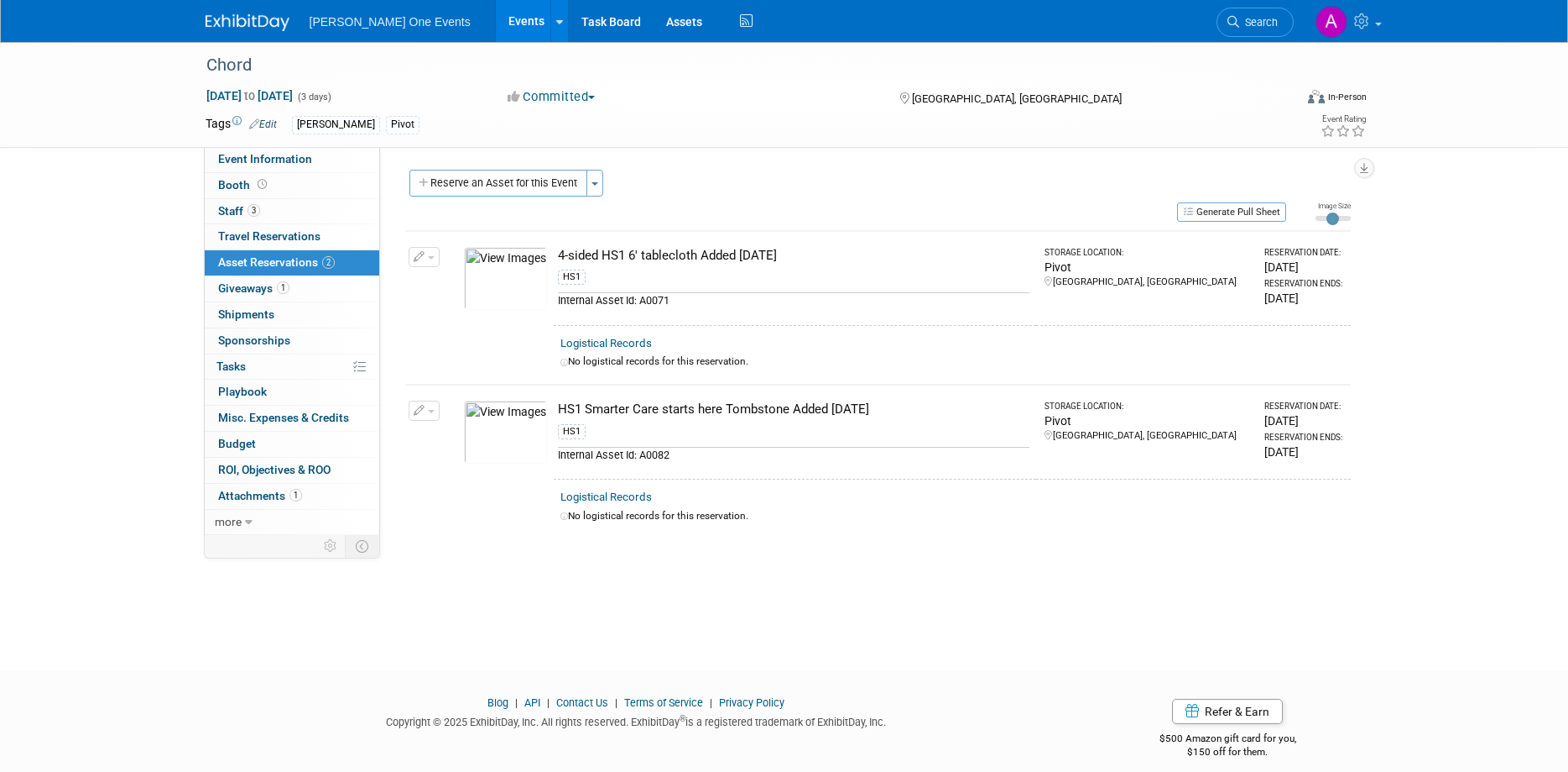
click at [243, 23] on img at bounding box center [247, 22] width 84 height 17
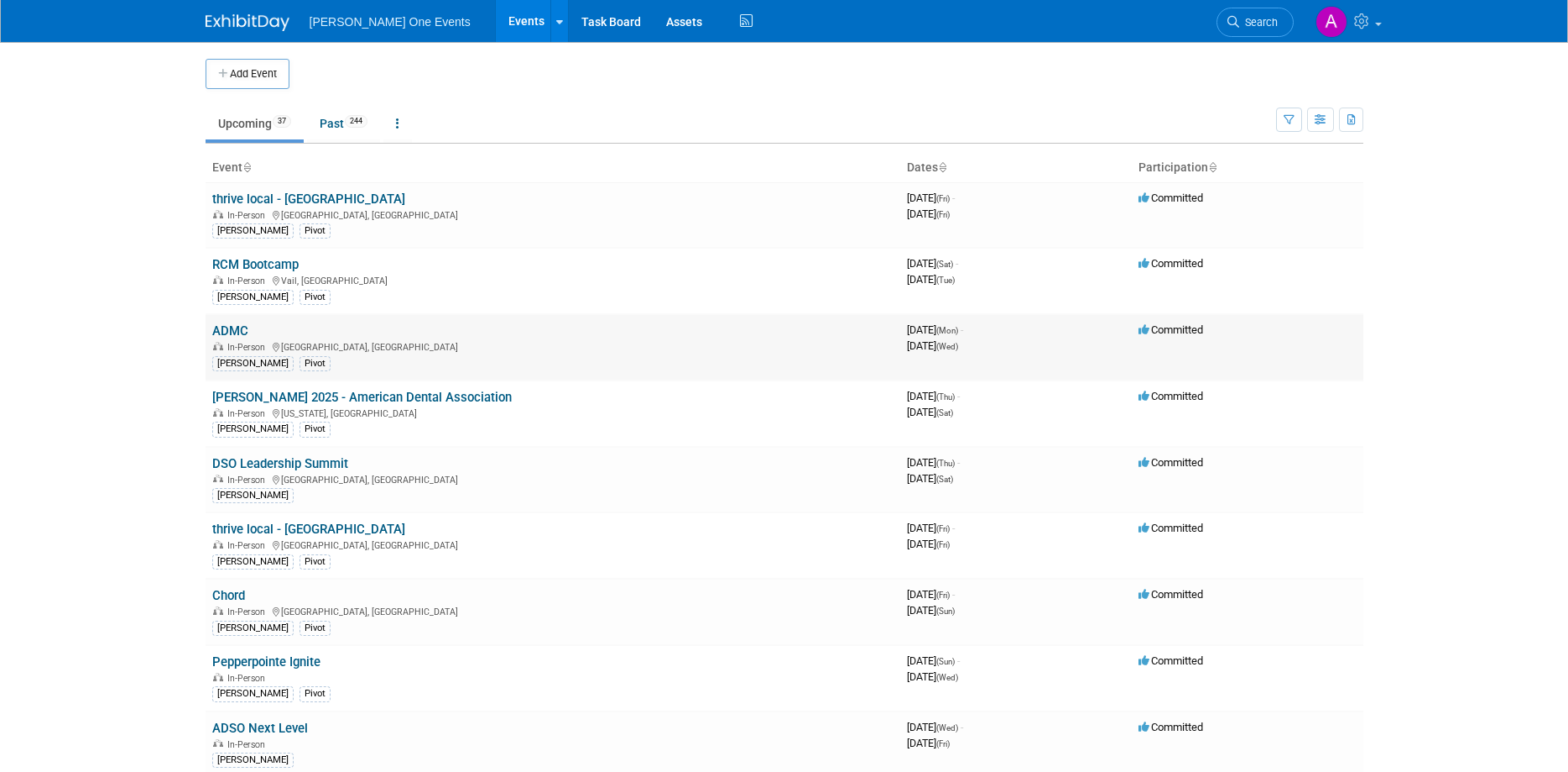
click at [227, 325] on link "ADMC" at bounding box center [230, 331] width 36 height 15
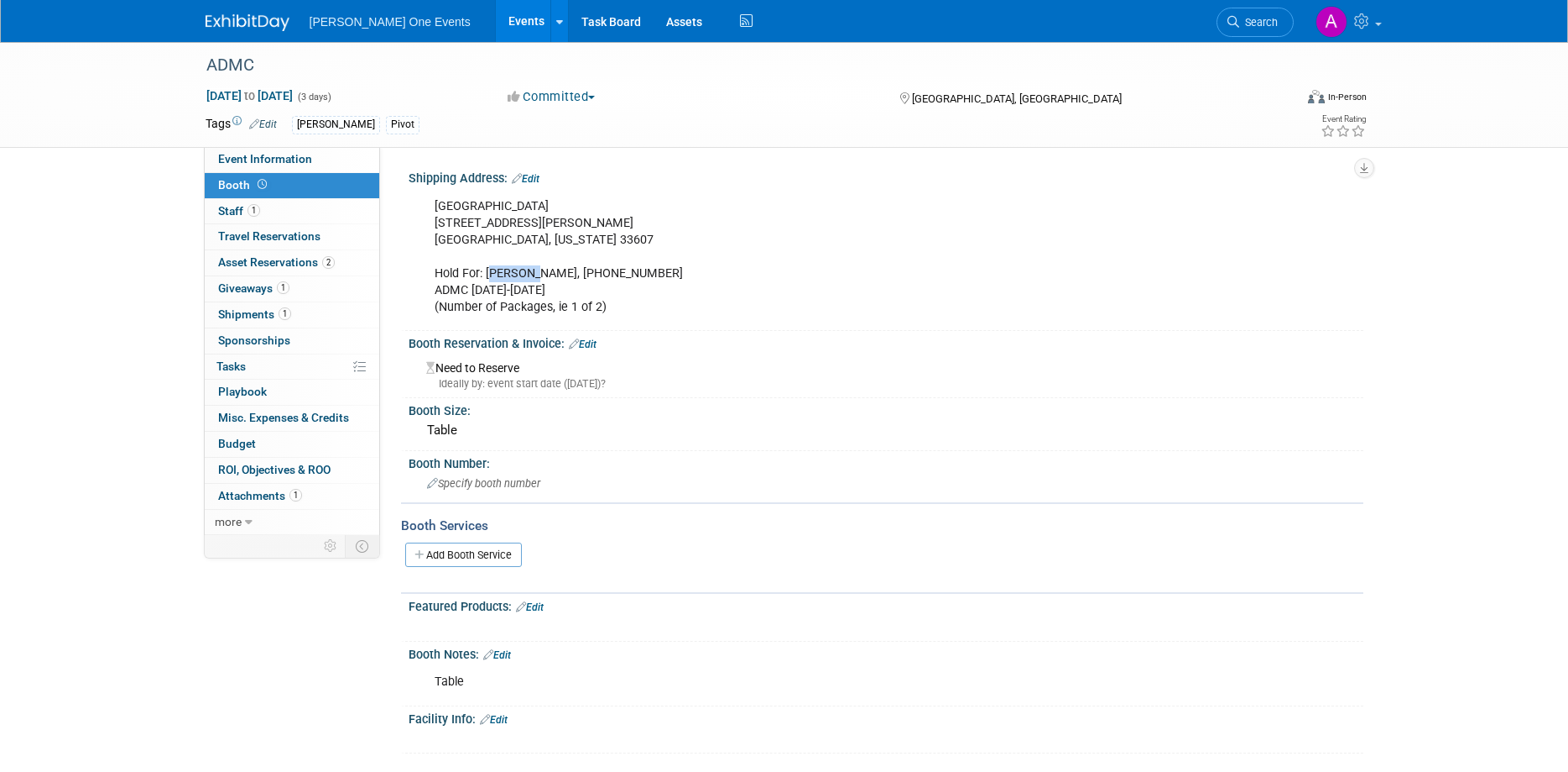
drag, startPoint x: 509, startPoint y: 274, endPoint x: 527, endPoint y: 275, distance: 18.0
click at [529, 275] on div "Renaissance Tampa Hotel International Plaza 4200 Jim Walter Blvd. Tampa, Florid…" at bounding box center [800, 257] width 756 height 136
drag, startPoint x: 527, startPoint y: 275, endPoint x: 504, endPoint y: 274, distance: 23.0
click at [525, 274] on div "Renaissance Tampa Hotel International Plaza 4200 Jim Walter Blvd. Tampa, Florid…" at bounding box center [800, 257] width 756 height 136
drag, startPoint x: 486, startPoint y: 274, endPoint x: 553, endPoint y: 275, distance: 67.0
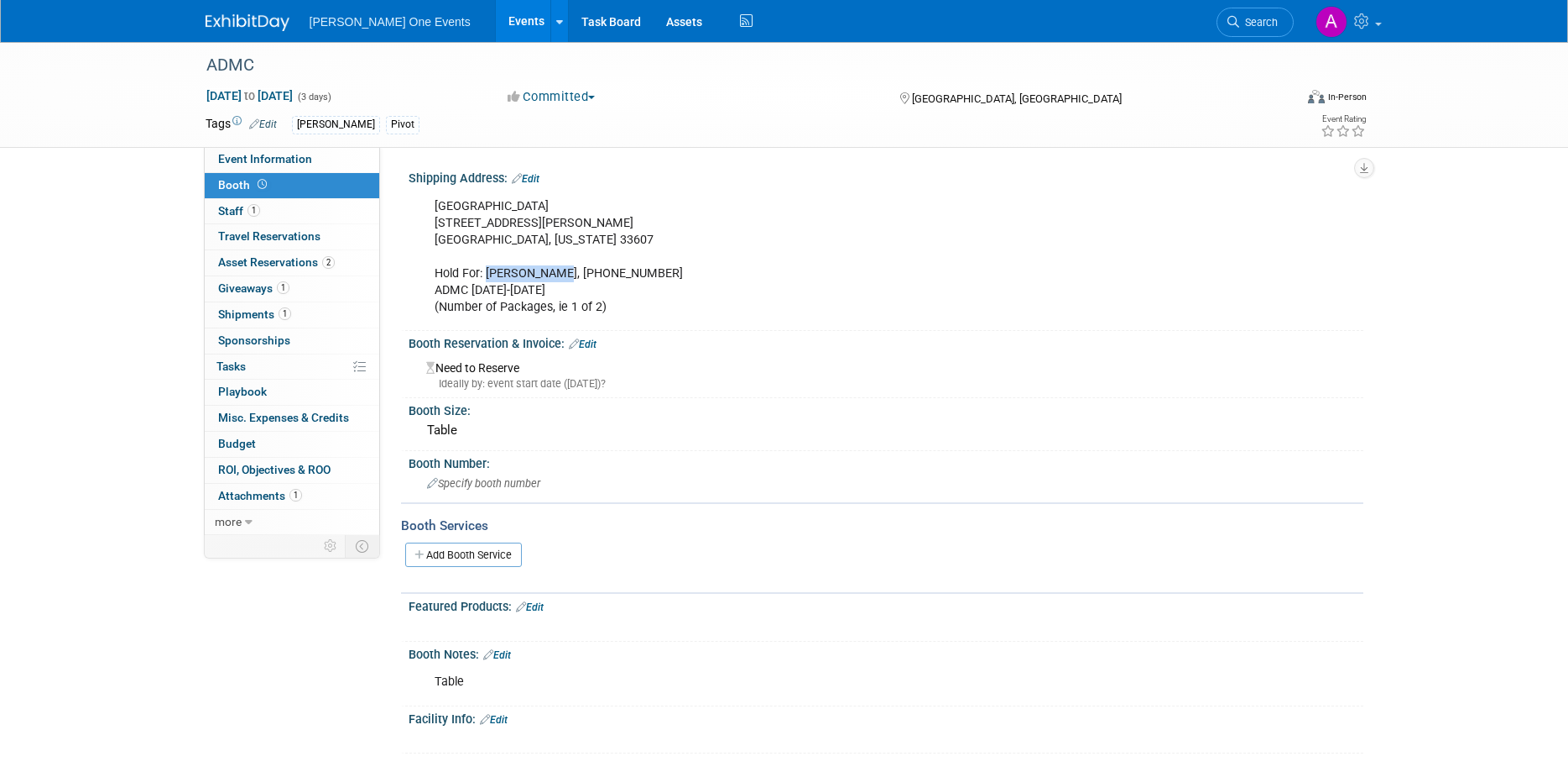
click at [553, 275] on div "Renaissance Tampa Hotel International Plaza 4200 Jim Walter Blvd. Tampa, Florid…" at bounding box center [800, 257] width 756 height 136
copy div "[PERSON_NAME]"
click at [464, 222] on div "Renaissance Tampa Hotel International Plaza 4200 Jim Walter Blvd. Tampa, Florid…" at bounding box center [800, 257] width 756 height 136
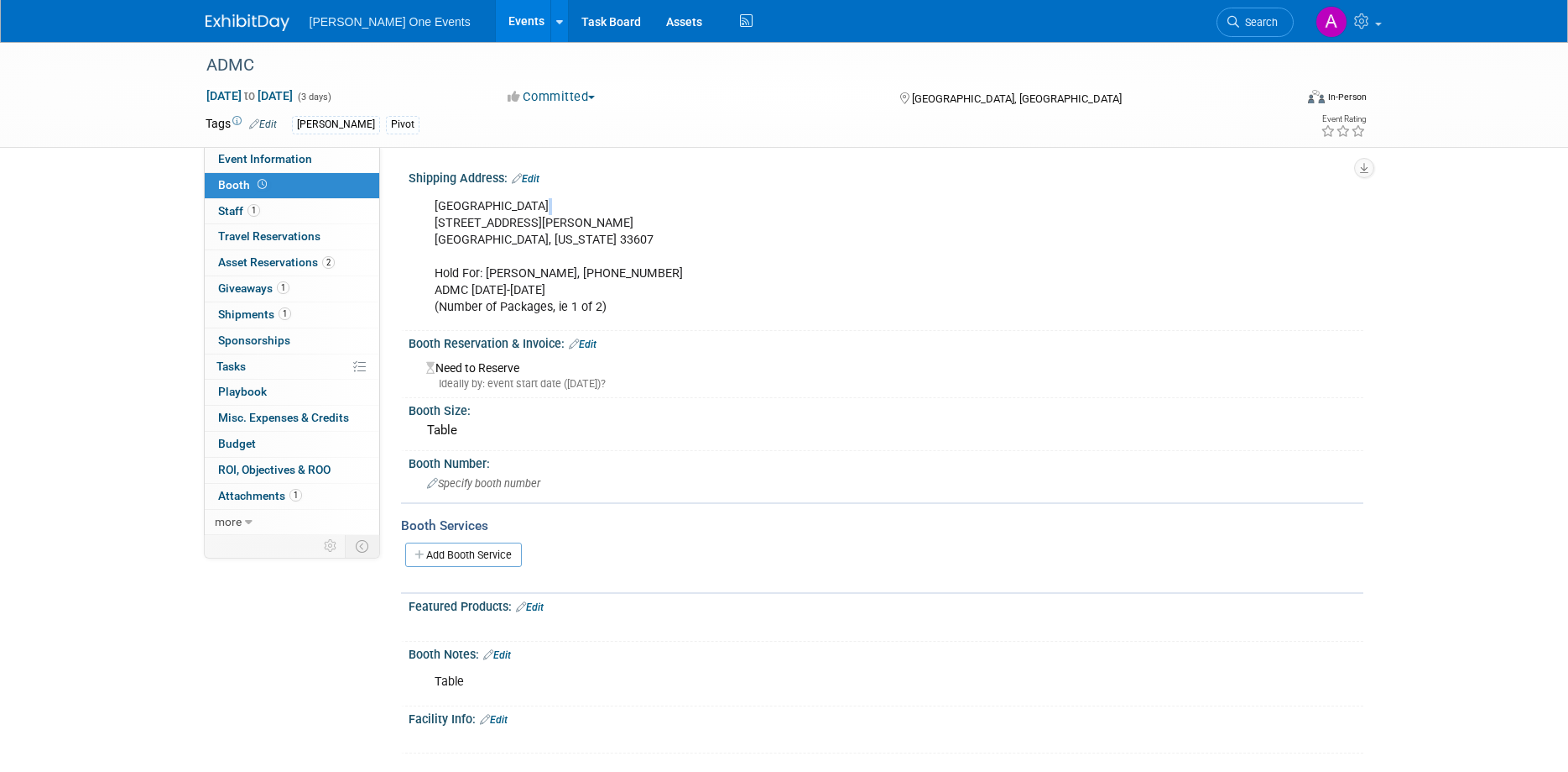
copy br
click at [253, 12] on link at bounding box center [257, 14] width 104 height 13
click at [501, 204] on div "2025 CHORD Summit ([PERSON_NAME] One) [PERSON_NAME] / Loews [STREET_ADDRESS] To…" at bounding box center [800, 257] width 756 height 136
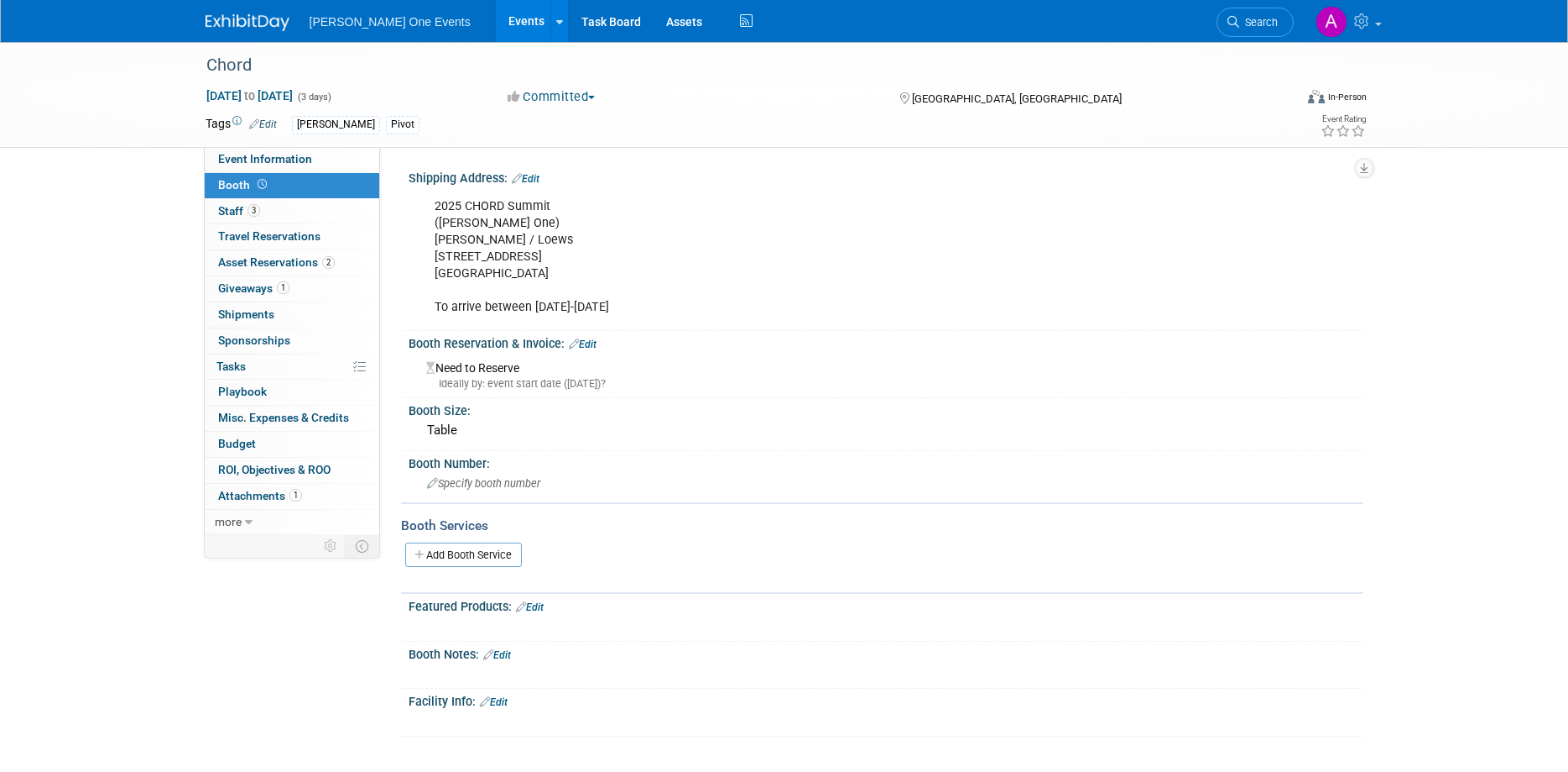
click at [493, 245] on div "2025 CHORD Summit ([PERSON_NAME] One) [PERSON_NAME] / Loews [STREET_ADDRESS] To…" at bounding box center [800, 257] width 756 height 136
copy br
click at [493, 249] on div "2025 CHORD Summit (Henry Schein One) Taneka Benjamin / Loews 2100 West End Aven…" at bounding box center [800, 257] width 756 height 136
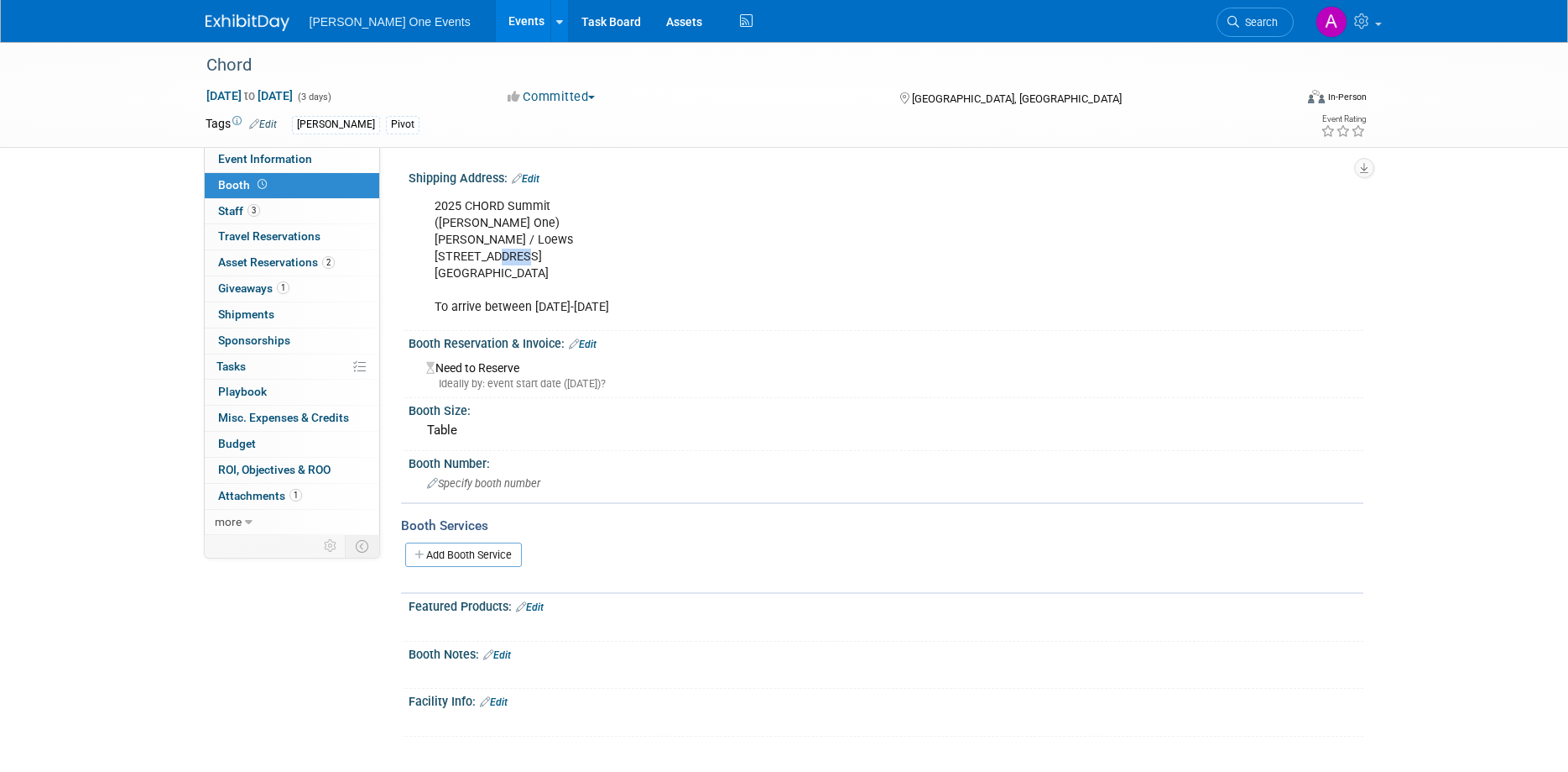
click at [493, 249] on div "2025 CHORD Summit (Henry Schein One) Taneka Benjamin / Loews 2100 West End Aven…" at bounding box center [800, 257] width 756 height 136
copy br
click at [228, 19] on img at bounding box center [247, 22] width 84 height 17
